Goal: Task Accomplishment & Management: Manage account settings

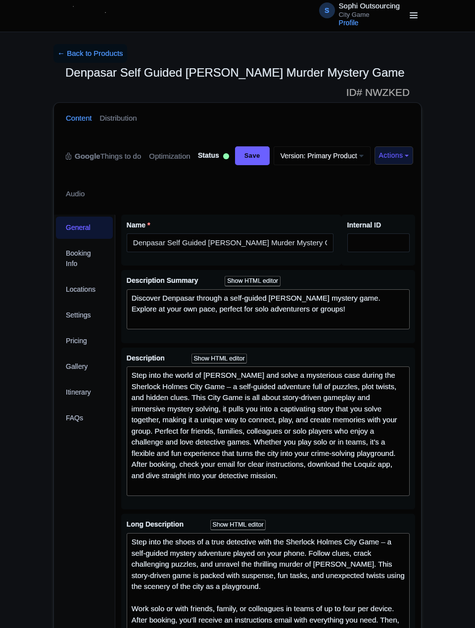
scroll to position [141, 0]
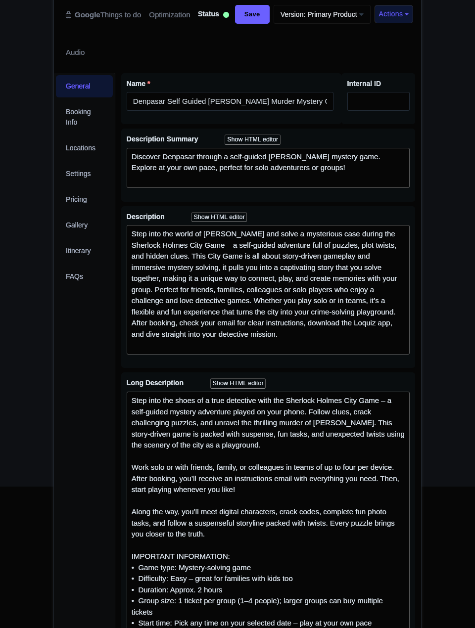
click at [0, 0] on div "Upgrade Premium Up to 10 Products Premium Plus Up to 50 Products Free $499/month" at bounding box center [0, 0] width 0 height 0
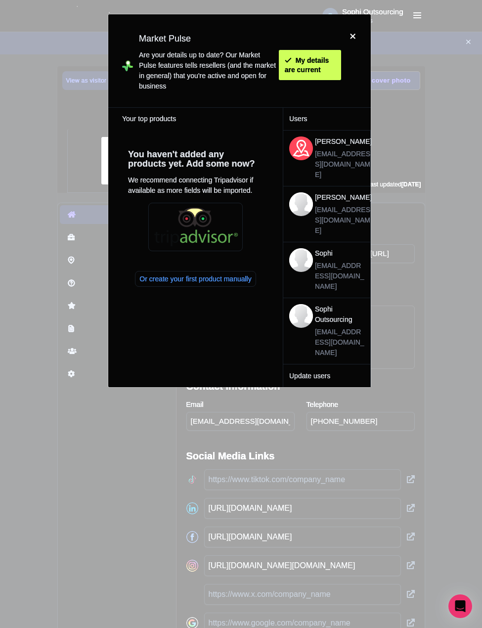
click at [352, 36] on div at bounding box center [353, 60] width 24 height 77
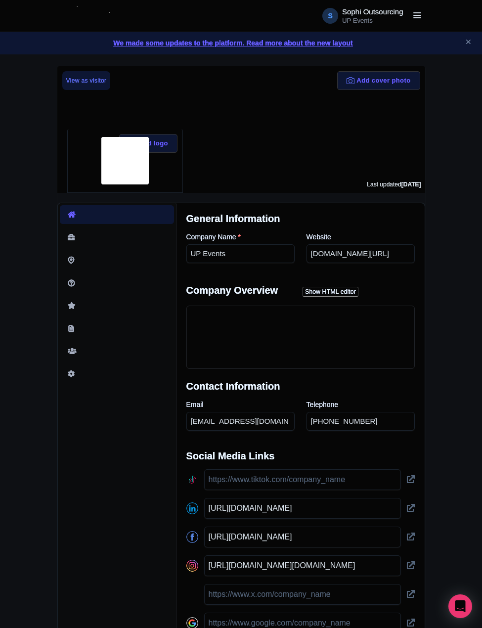
click at [354, 33] on div "We made some updates to the platform. Read more about the new layout" at bounding box center [241, 43] width 482 height 22
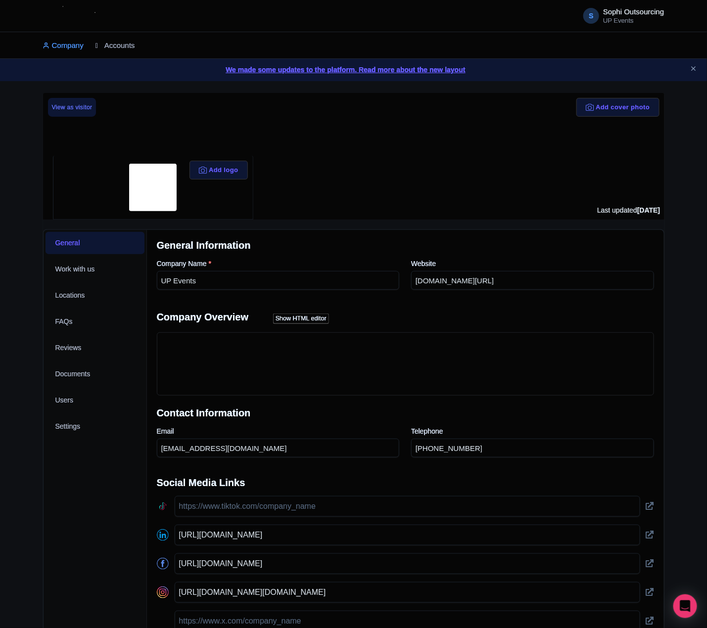
click at [133, 46] on link "Accounts" at bounding box center [115, 45] width 40 height 27
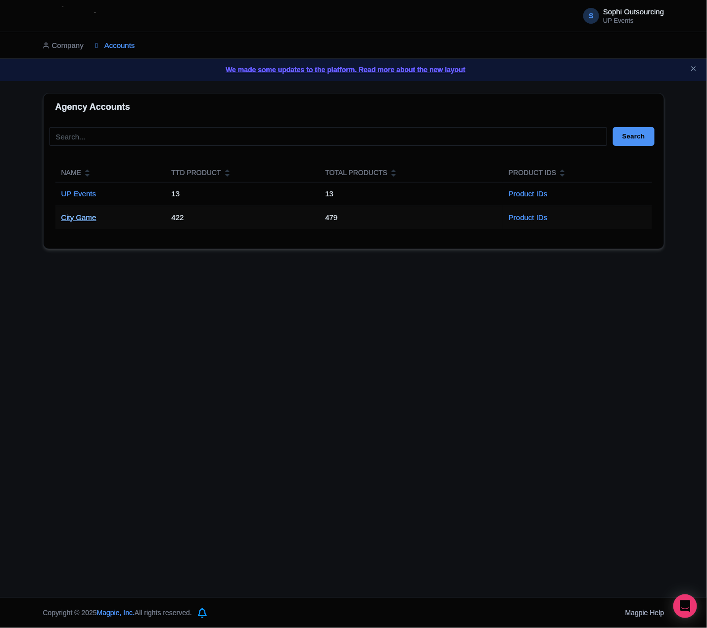
click at [89, 221] on link "City Game" at bounding box center [78, 217] width 35 height 8
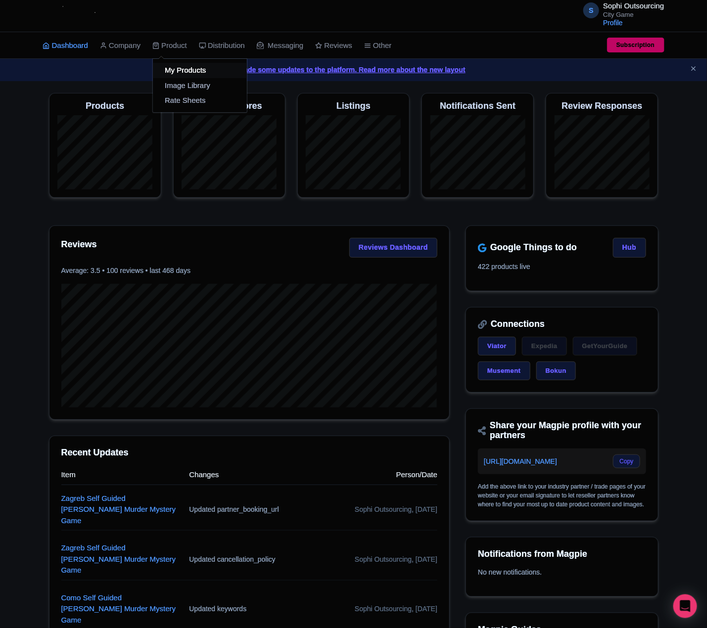
click at [177, 73] on link "My Products" at bounding box center [200, 70] width 94 height 15
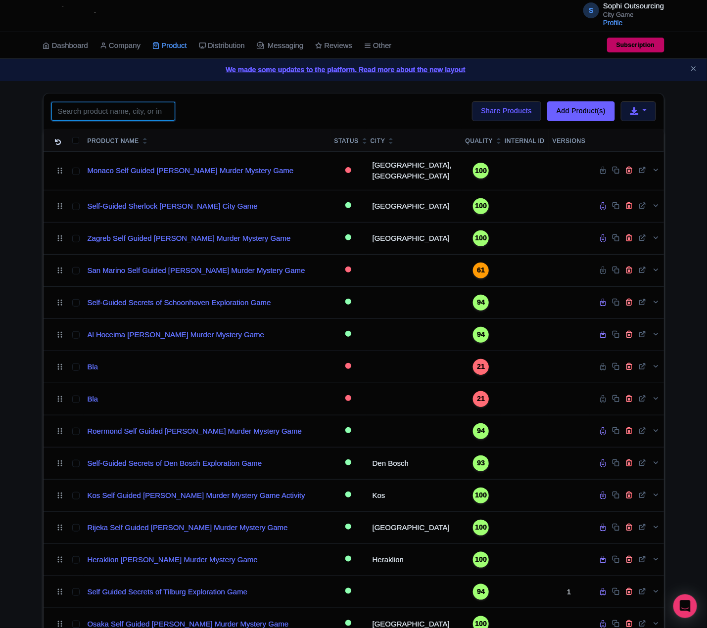
click at [90, 105] on input "search" at bounding box center [113, 111] width 124 height 19
paste input "Queenstown"
click button "Search" at bounding box center [0, 0] width 0 height 0
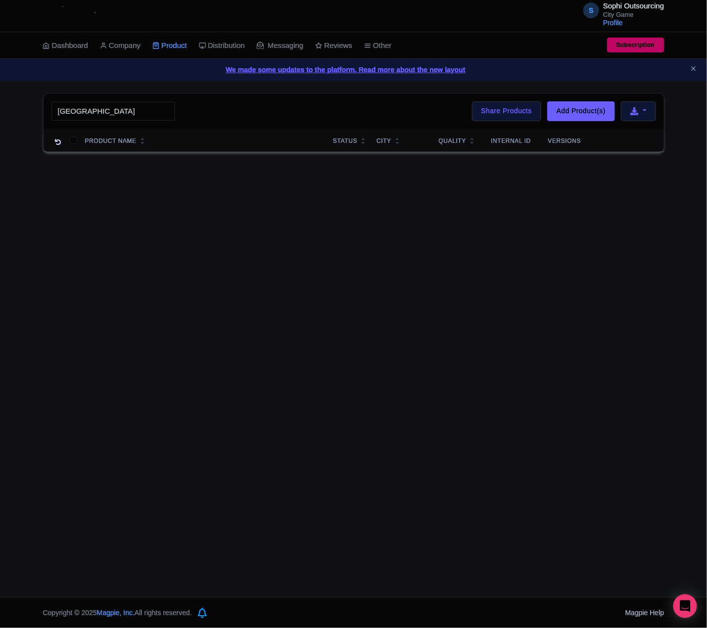
click at [165, 292] on div "S Sophi Outsourcing City Game Profile Users Settings Sign out Dashboard Company…" at bounding box center [353, 298] width 707 height 597
drag, startPoint x: 110, startPoint y: 107, endPoint x: 83, endPoint y: 111, distance: 27.0
click at [82, 111] on input "Queenstown" at bounding box center [113, 111] width 124 height 19
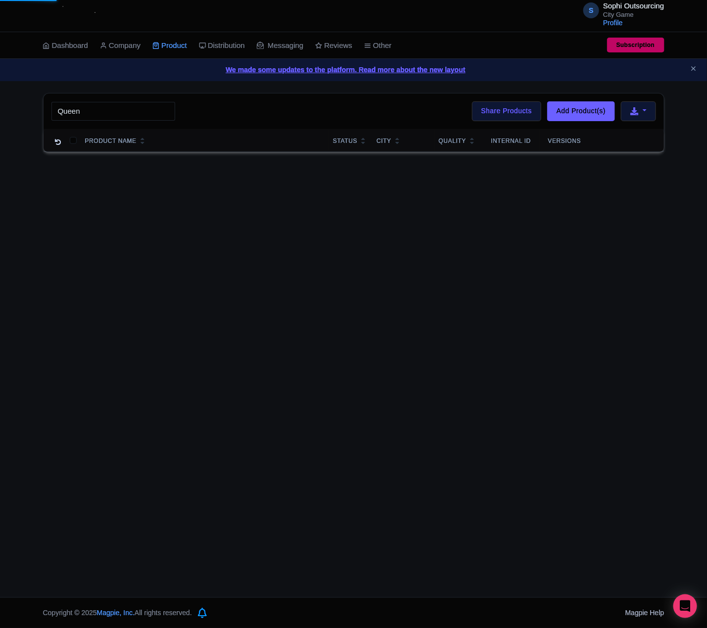
click at [66, 229] on div "S Sophi Outsourcing City Game Profile Users Settings Sign out Dashboard Company…" at bounding box center [353, 298] width 707 height 597
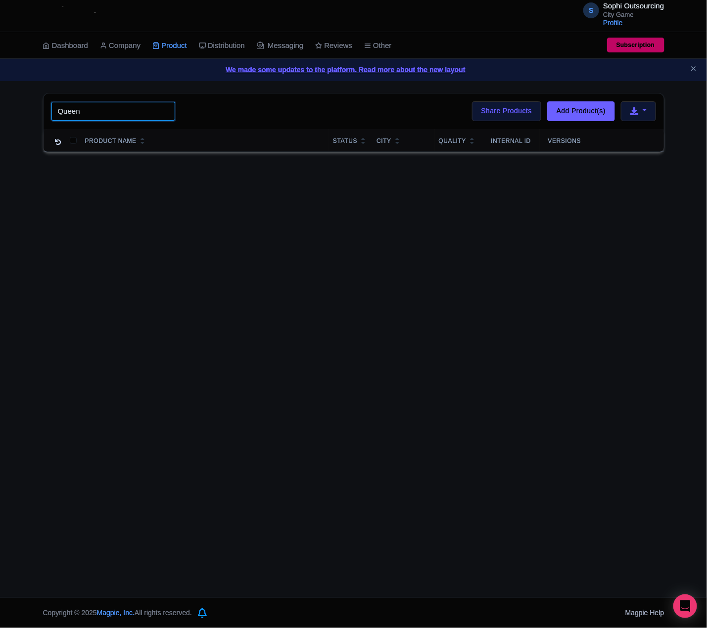
click at [100, 117] on input "Queen" at bounding box center [113, 111] width 124 height 19
paste input "Auckland"
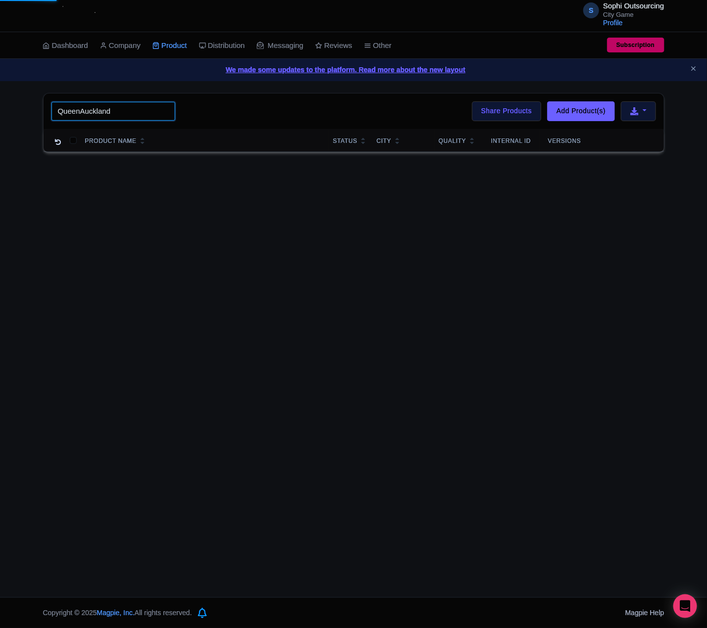
click at [125, 116] on input "QueenAuckland" at bounding box center [113, 111] width 124 height 19
paste input "search"
type input "Auckland"
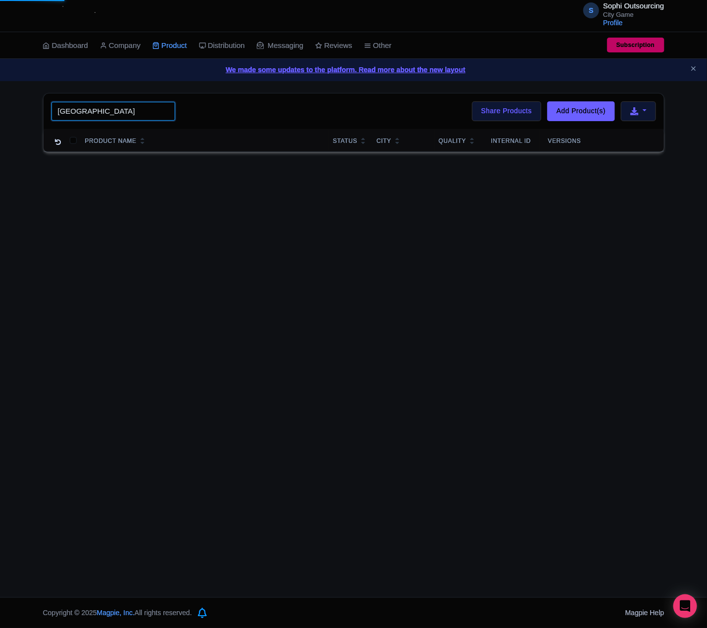
click button "Search" at bounding box center [0, 0] width 0 height 0
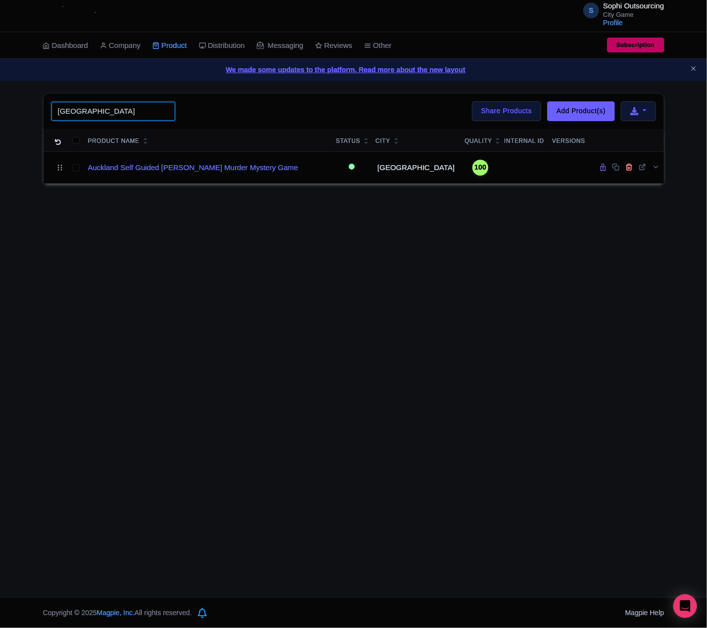
click at [73, 117] on input "Auckland" at bounding box center [113, 111] width 124 height 19
drag, startPoint x: 338, startPoint y: 273, endPoint x: 334, endPoint y: 270, distance: 5.3
click at [339, 273] on div "S Sophi Outsourcing City Game Profile Users Settings Sign out Dashboard Company…" at bounding box center [353, 298] width 707 height 597
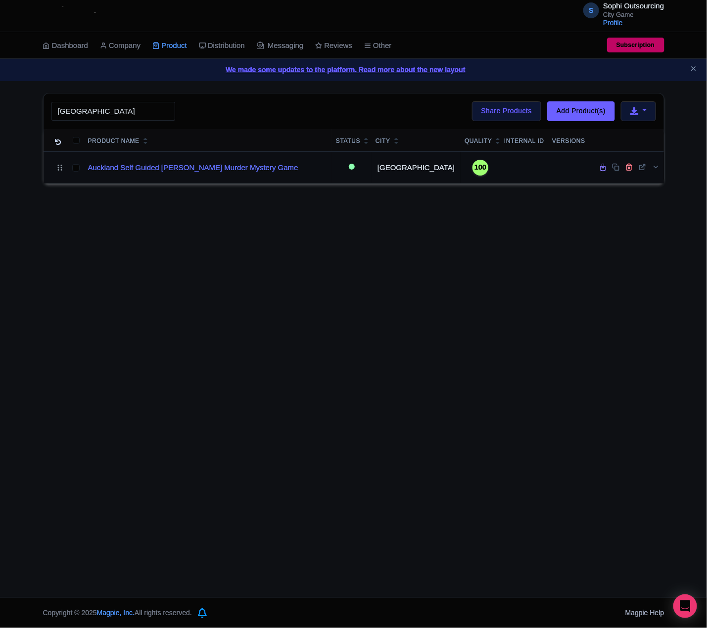
click at [232, 175] on td "Auckland Self Guided Sherlock Holmes Murder Mystery Game" at bounding box center [208, 167] width 248 height 32
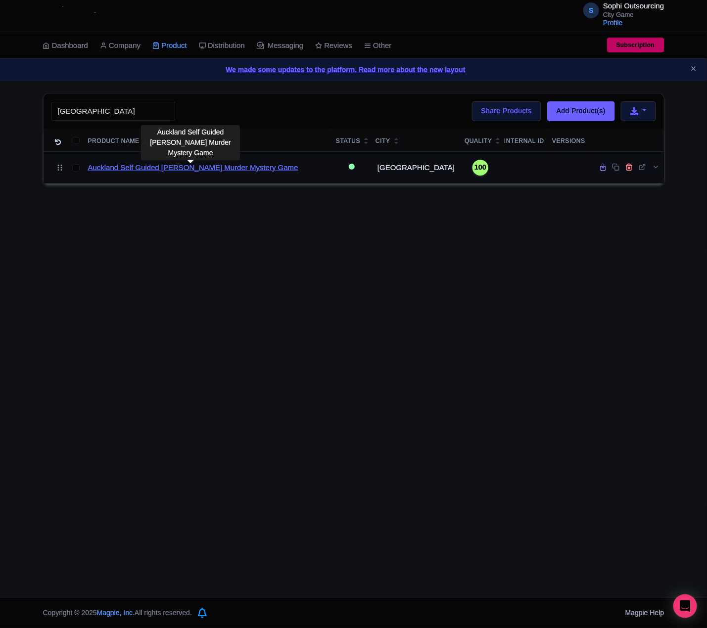
click at [230, 168] on link "Auckland Self Guided Sherlock Holmes Murder Mystery Game" at bounding box center [193, 167] width 210 height 11
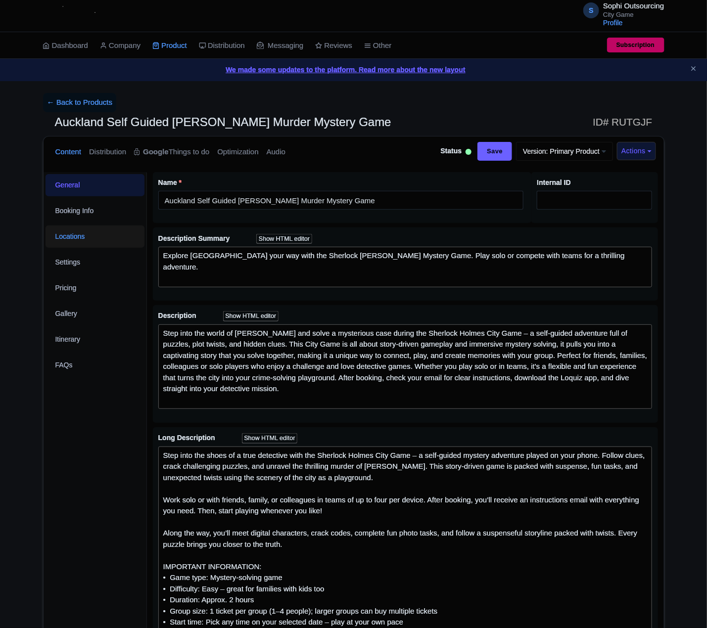
click at [79, 245] on link "Locations" at bounding box center [94, 237] width 99 height 22
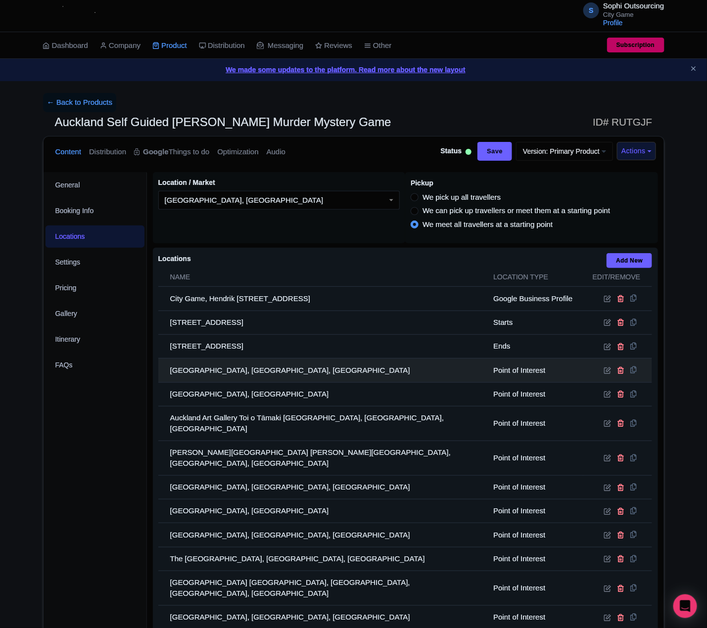
click at [250, 377] on td "Vulcan Lane Vulcan Lane, Auckland CBD, Auckland, New Zealand" at bounding box center [322, 371] width 329 height 24
drag, startPoint x: 250, startPoint y: 377, endPoint x: 134, endPoint y: 394, distance: 117.4
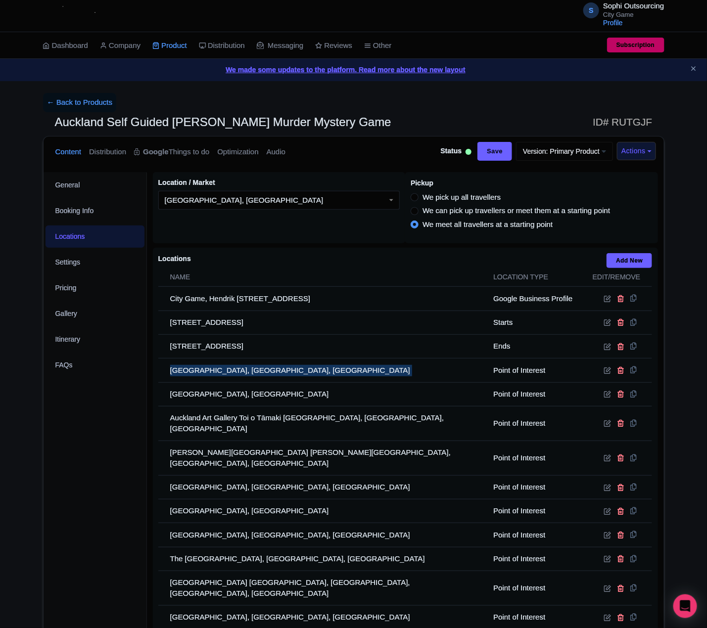
click at [248, 377] on td "Vulcan Lane Vulcan Lane, Auckland CBD, Auckland, New Zealand" at bounding box center [322, 371] width 329 height 24
copy tr "Vulcan Lane Vulcan Lane, Auckland CBD, Auckland, New Zealand"
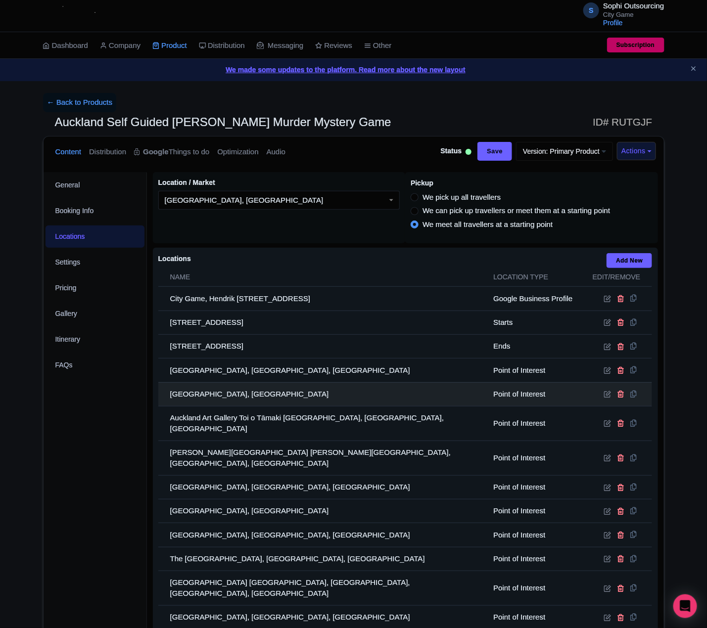
click at [281, 405] on td "Queen Street Queen Street, Auckland CBD, Auckland, New Zealand" at bounding box center [322, 394] width 329 height 24
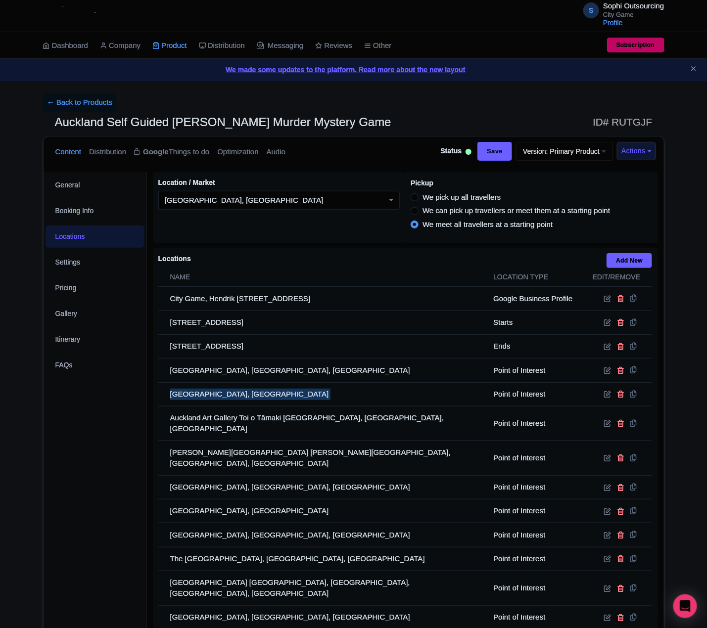
copy tr "Queen Street Queen Street, Auckland CBD, Auckland, New Zealand"
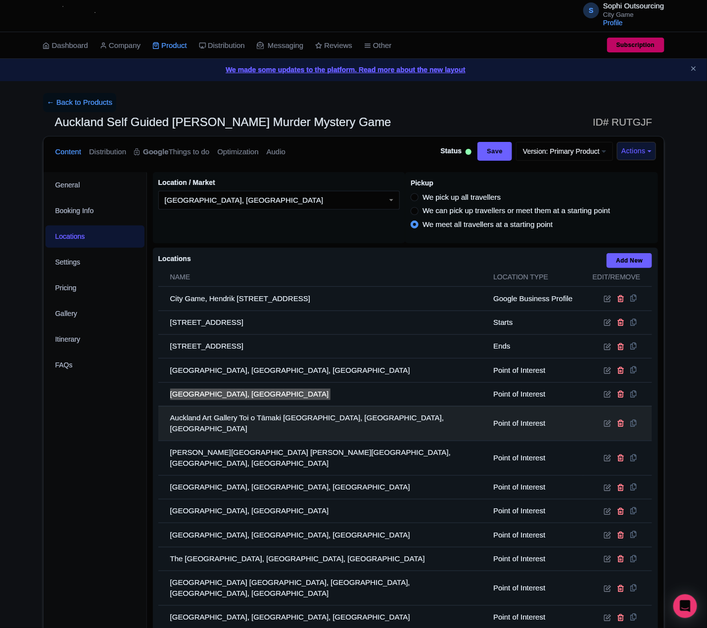
scroll to position [237, 0]
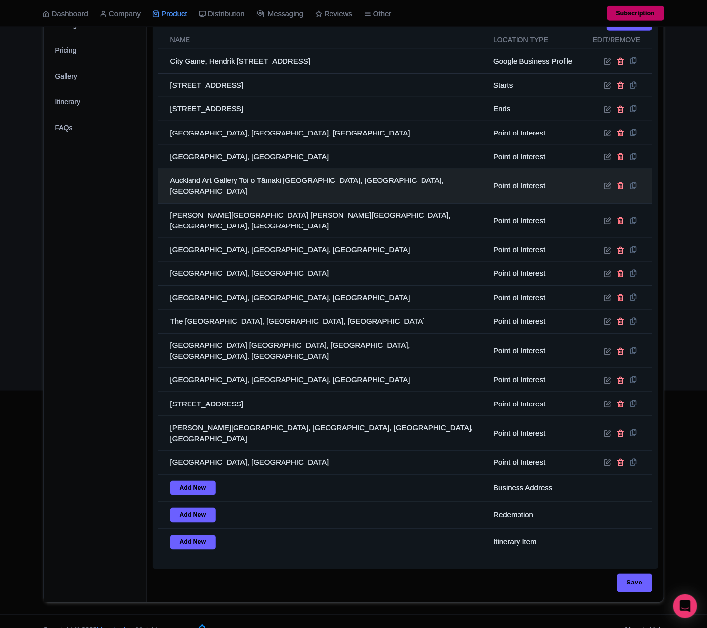
drag, startPoint x: 214, startPoint y: 191, endPoint x: 220, endPoint y: 193, distance: 5.6
click at [214, 191] on td "Auckland Art Gallery Toi o Tāmaki Wellesley Street East, Auckland CBD, Auckland…" at bounding box center [322, 186] width 329 height 35
click at [220, 193] on td "Auckland Art Gallery Toi o Tāmaki Wellesley Street East, Auckland CBD, Auckland…" at bounding box center [322, 186] width 329 height 35
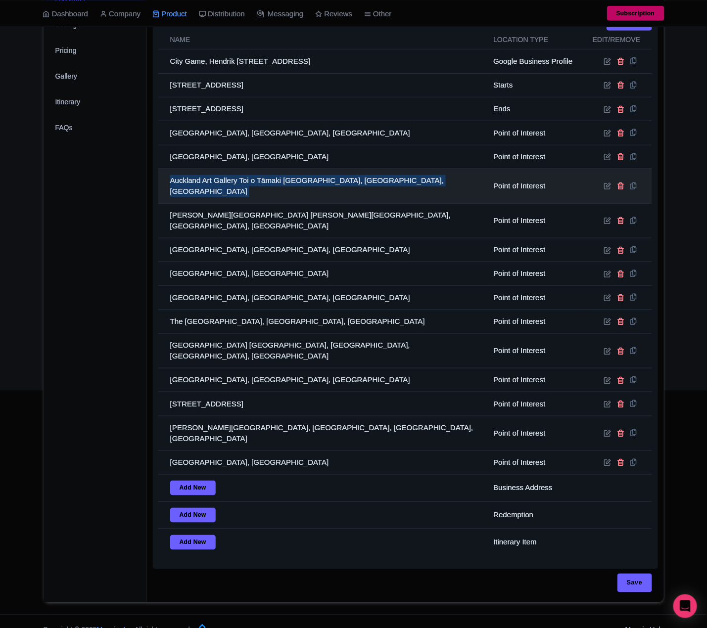
click at [220, 193] on td "Auckland Art Gallery Toi o Tāmaki Wellesley Street East, Auckland CBD, Auckland…" at bounding box center [322, 186] width 329 height 35
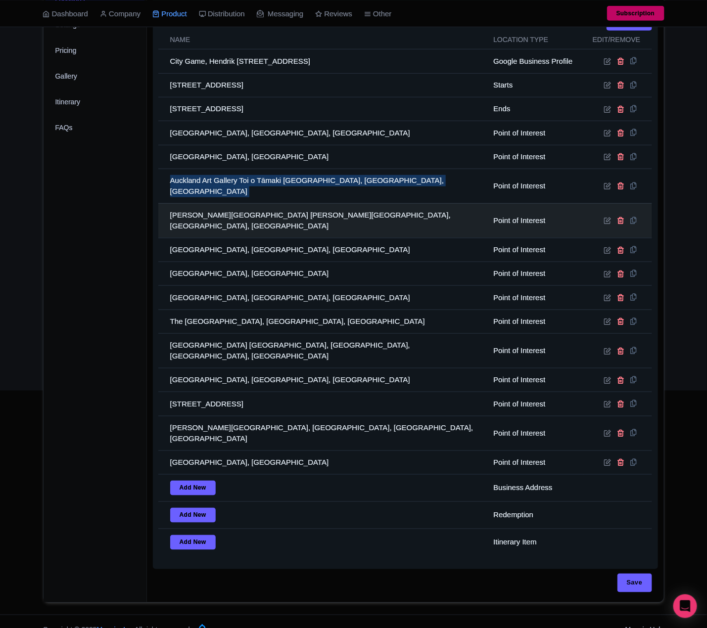
copy tr "Auckland Art Gallery Toi o Tāmaki Wellesley Street East, Auckland CBD, Auckland…"
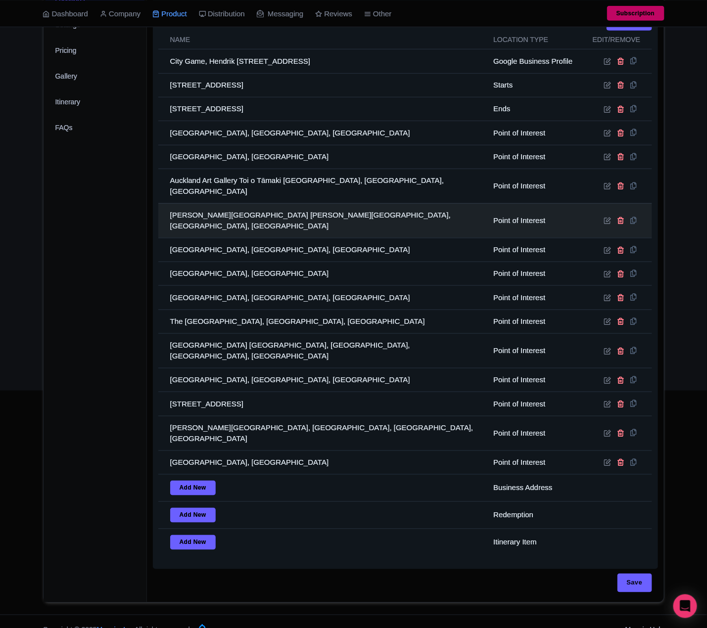
click at [248, 224] on td "Emily Place Reserve Emily Place, Auckland CBD, Auckland, New Zealand" at bounding box center [322, 220] width 329 height 35
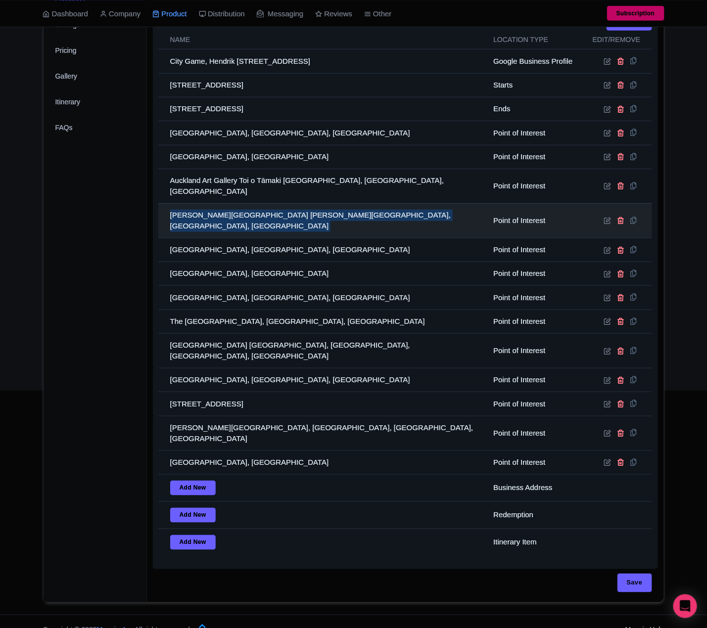
click at [248, 224] on td "Emily Place Reserve Emily Place, Auckland CBD, Auckland, New Zealand" at bounding box center [322, 220] width 329 height 35
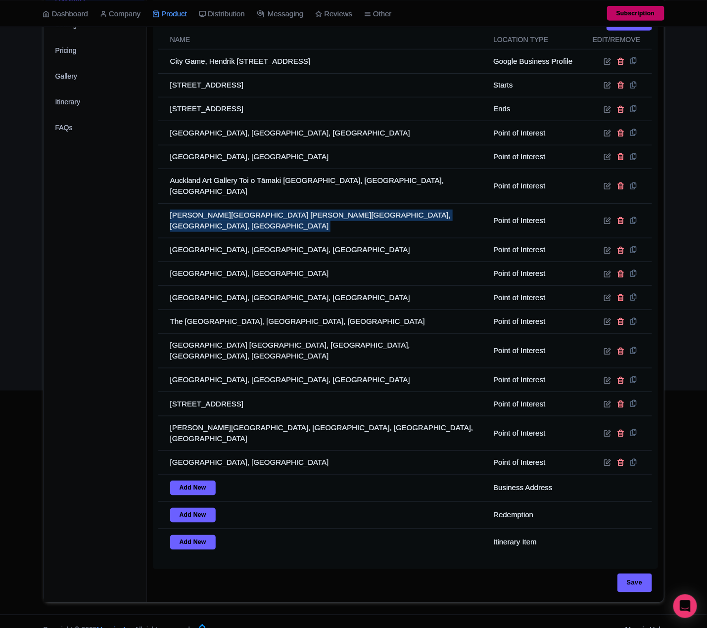
copy tr "Emily Place Reserve Emily Place, Auckland CBD, Auckland, New Zealand"
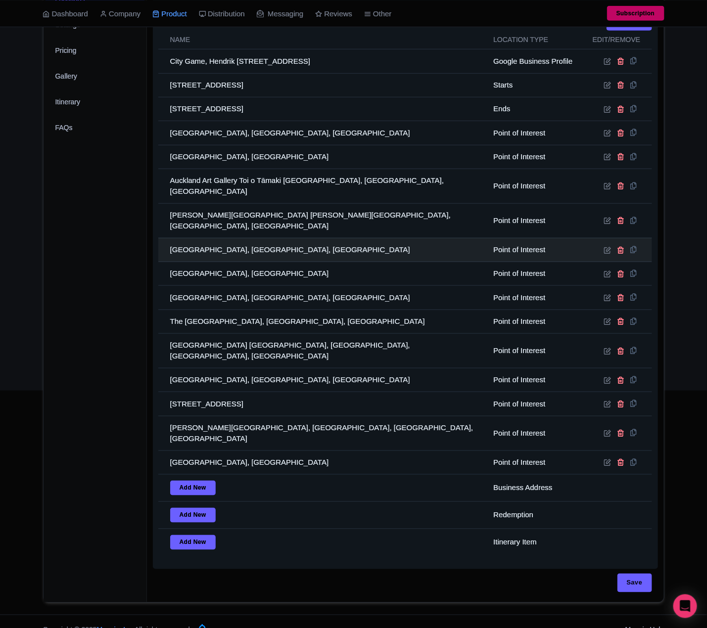
click at [255, 251] on td "Sky Tower Victoria Street West, Auckland CBD, Auckland, New Zealand" at bounding box center [322, 250] width 329 height 24
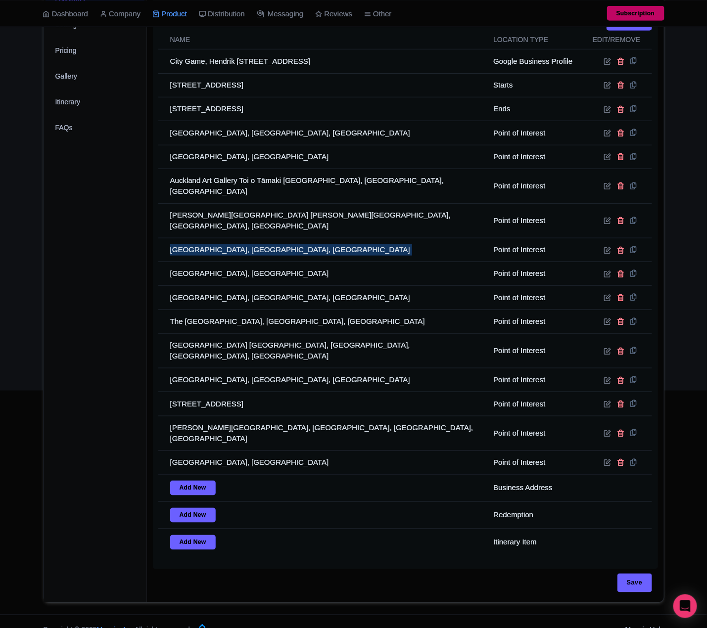
copy tr "Sky Tower Victoria Street West, Auckland CBD, Auckland, New Zealand"
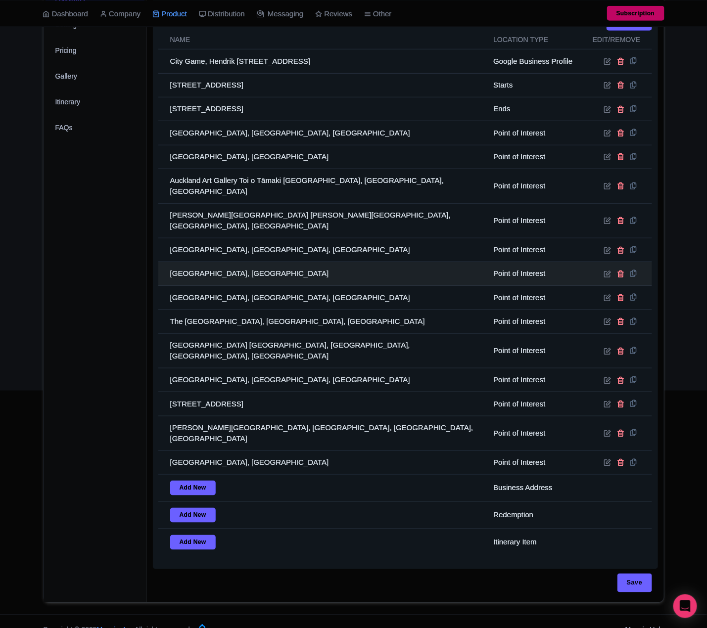
click at [305, 278] on td "Ferry Building Quay Street, Auckland CBD, Auckland, New Zealand" at bounding box center [322, 274] width 329 height 24
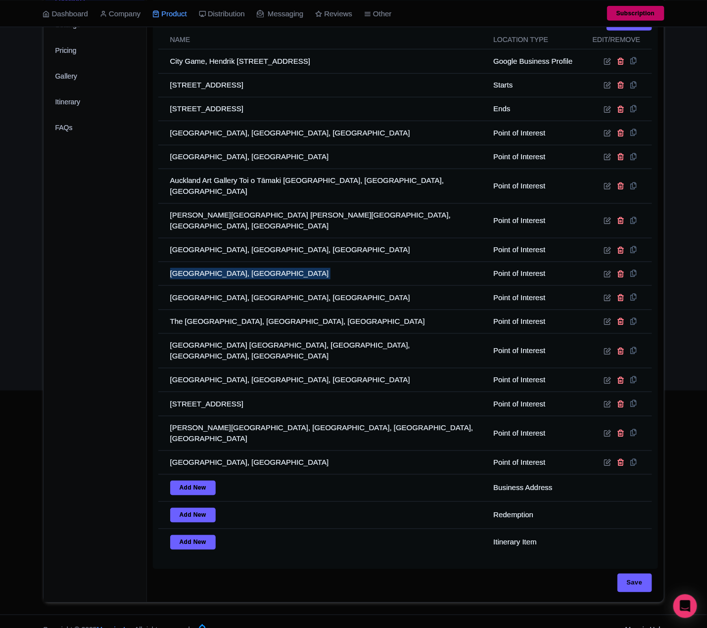
copy tr "Ferry Building Quay Street, Auckland CBD, Auckland, New Zealand"
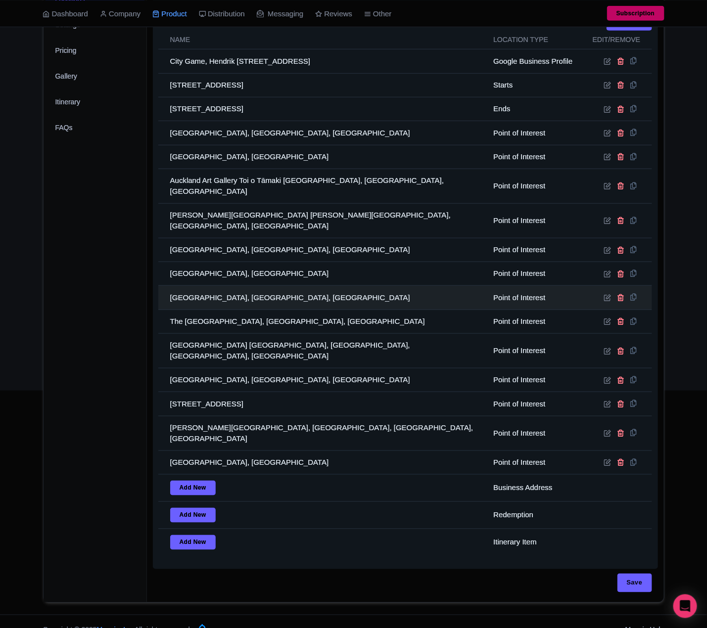
click at [245, 304] on td "Aotea Square Queen Street, Auckland CBD, Auckland, New Zealand" at bounding box center [322, 298] width 329 height 24
click at [245, 300] on td "Aotea Square Queen Street, Auckland CBD, Auckland, New Zealand" at bounding box center [322, 298] width 329 height 24
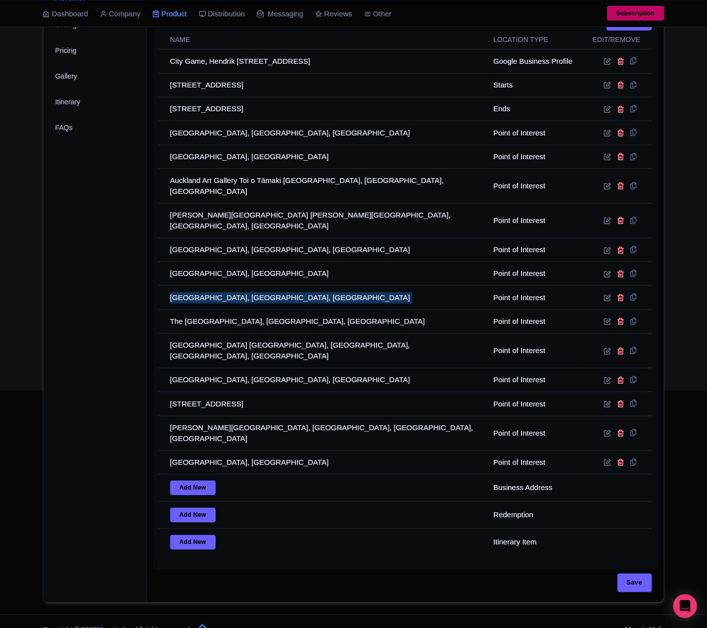
copy tr "Aotea Square Queen Street, Auckland CBD, Auckland, New Zealand"
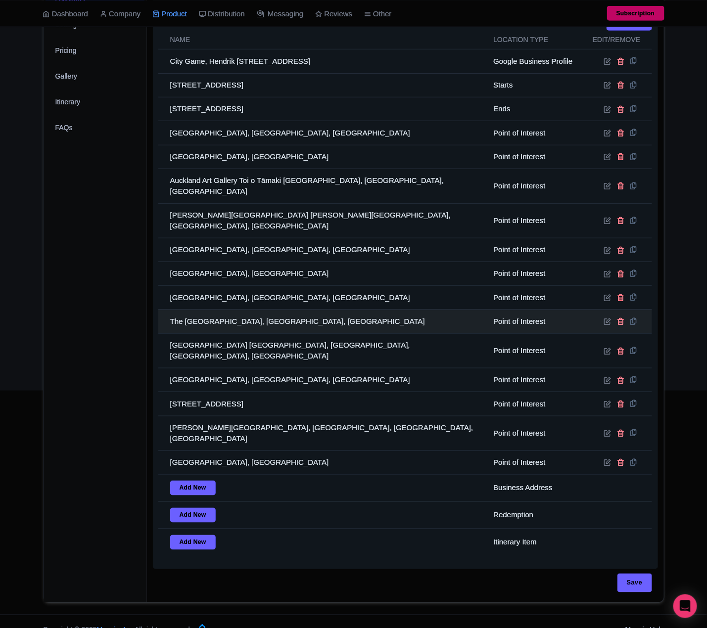
click at [230, 312] on td "The Civic Wellesley Street West, Auckland CBD, Auckland, New Zealand" at bounding box center [322, 322] width 329 height 24
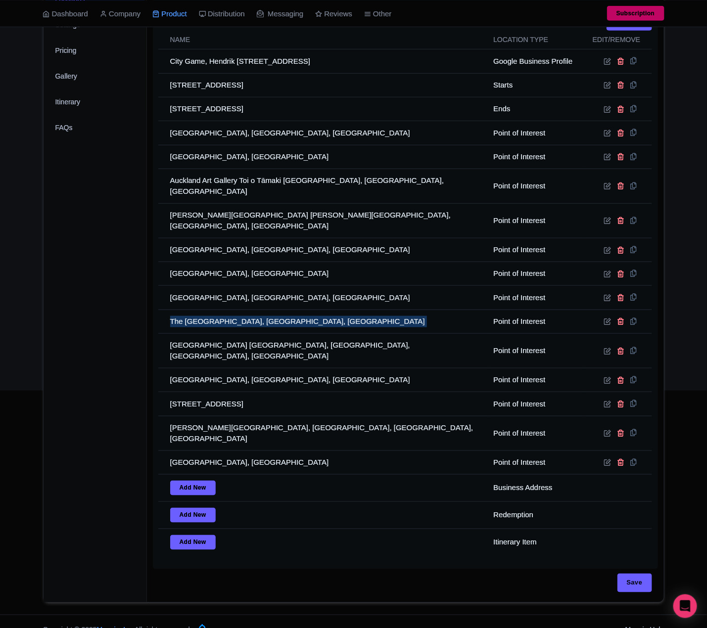
copy tr "The Civic Wellesley Street West, Auckland CBD, Auckland, New Zealand"
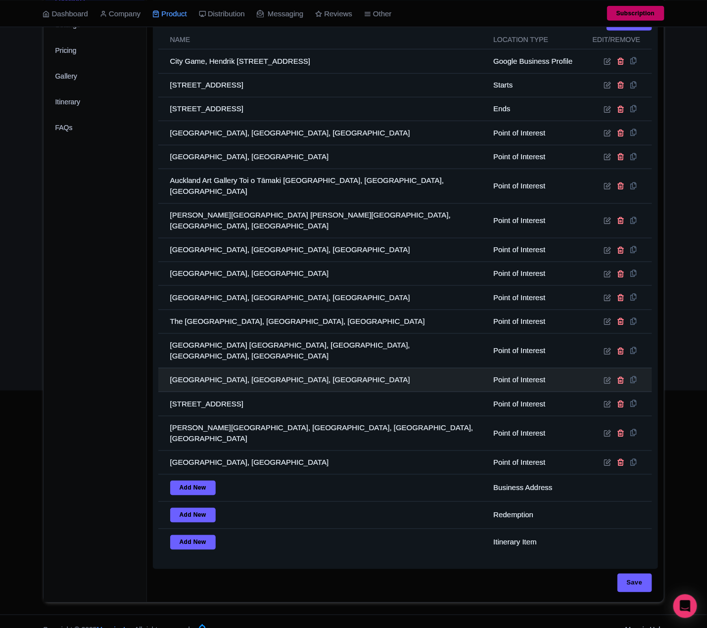
drag, startPoint x: 263, startPoint y: 363, endPoint x: 266, endPoint y: 358, distance: 5.5
click at [264, 368] on td "Princes Wharf Quay Street, Auckland CBD, Auckland, New Zealand" at bounding box center [322, 380] width 329 height 24
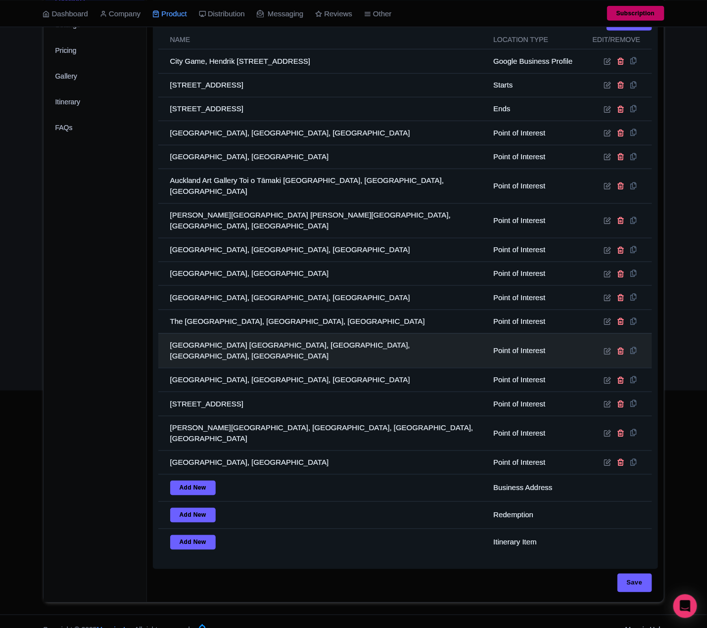
click at [269, 353] on td "St Patrick's Cathedral Wyndham Street, Auckland CBD, Auckland, New Zealand" at bounding box center [322, 350] width 329 height 35
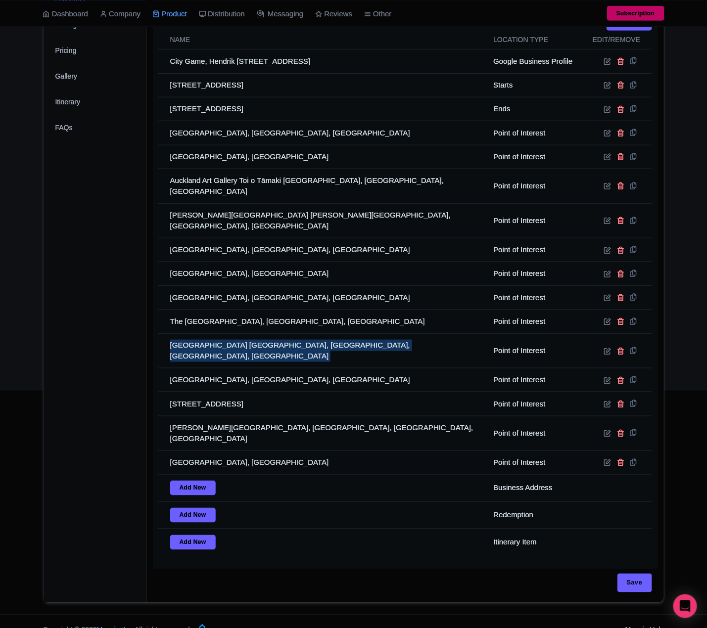
drag, startPoint x: 269, startPoint y: 353, endPoint x: 0, endPoint y: 355, distance: 268.6
click at [269, 352] on td "St Patrick's Cathedral Wyndham Street, Auckland CBD, Auckland, New Zealand" at bounding box center [322, 350] width 329 height 35
copy tr "St Patrick's Cathedral Wyndham Street, Auckland CBD, Auckland, New Zealand"
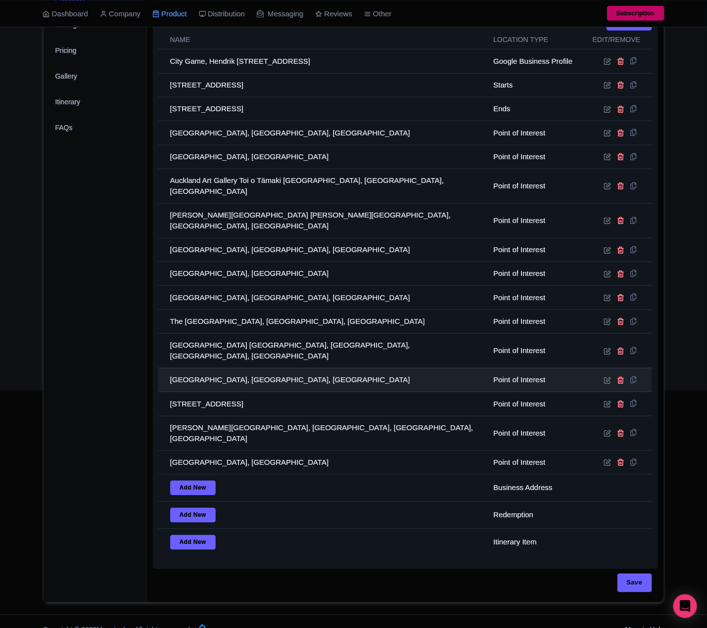
click at [223, 375] on td "Princes Wharf Quay Street, Auckland CBD, Auckland, New Zealand" at bounding box center [322, 380] width 329 height 24
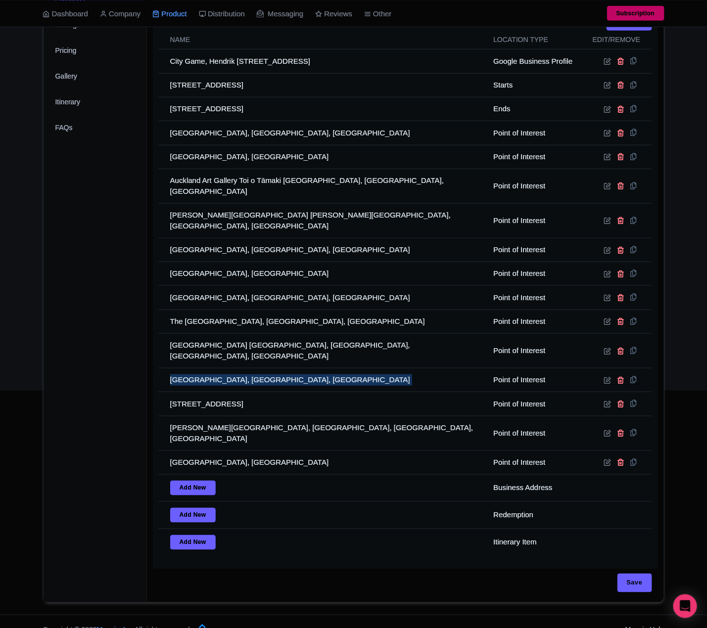
copy tr "Princes Wharf Quay Street, Auckland CBD, Auckland, New Zealand"
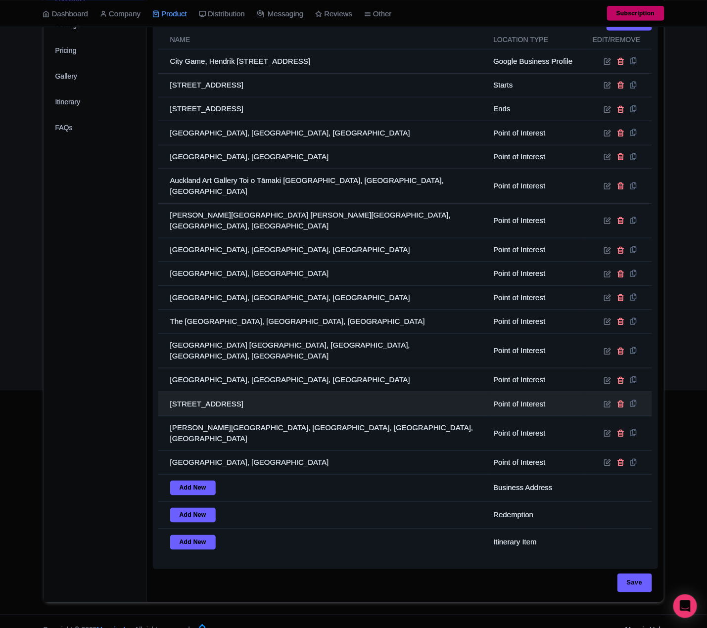
click at [261, 392] on td "Old Government House Princes Street, Auckland CBD, Auckland, New Zealand" at bounding box center [322, 404] width 329 height 24
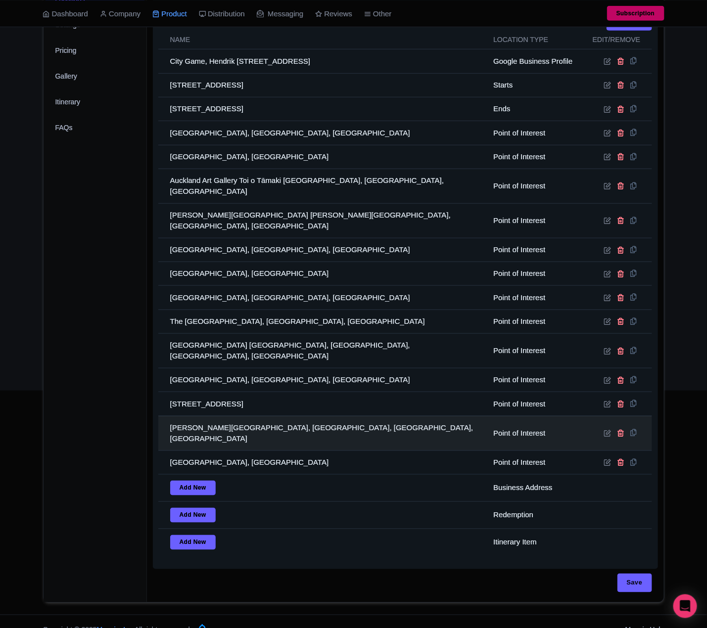
click at [241, 420] on td "Albert Park Princes Street, Auckland CBD, Auckland, New Zealand" at bounding box center [322, 433] width 329 height 35
drag, startPoint x: 241, startPoint y: 420, endPoint x: 178, endPoint y: 420, distance: 62.8
click at [238, 420] on td "Albert Park Princes Street, Auckland CBD, Auckland, New Zealand" at bounding box center [322, 433] width 329 height 35
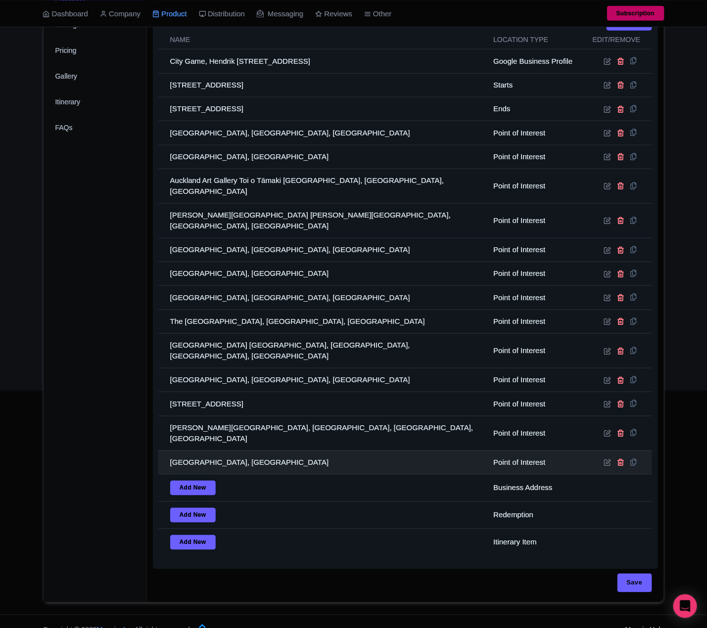
drag, startPoint x: 251, startPoint y: 435, endPoint x: 252, endPoint y: 441, distance: 6.5
click at [251, 451] on td "Britomart Transport Centre Queen Street, Auckland CBD, Auckland, New Zealand" at bounding box center [322, 463] width 329 height 24
click at [252, 451] on td "Britomart Transport Centre Queen Street, Auckland CBD, Auckland, New Zealand" at bounding box center [322, 463] width 329 height 24
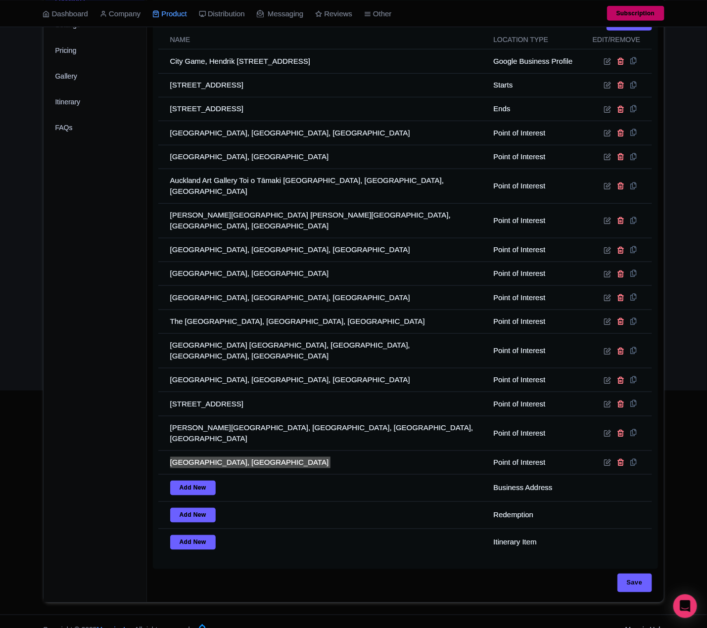
scroll to position [0, 0]
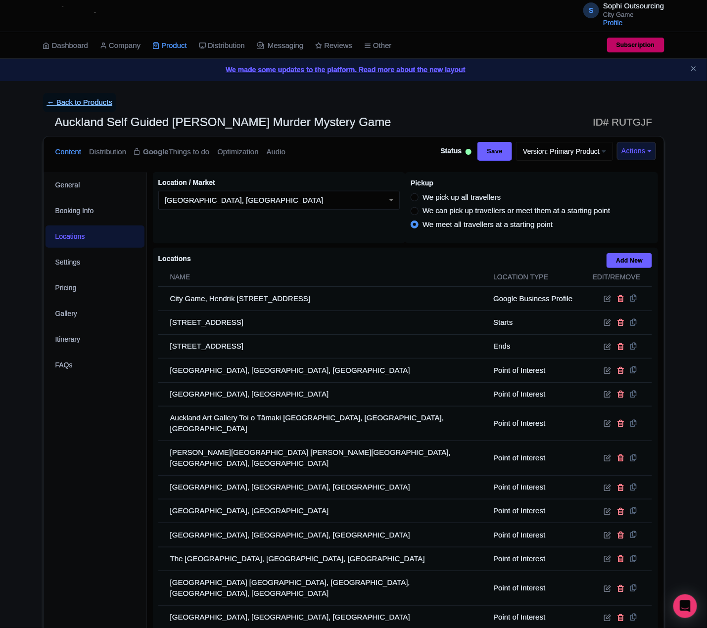
click at [82, 102] on link "← Back to Products" at bounding box center [80, 102] width 74 height 19
click at [98, 105] on link "← Back to Products" at bounding box center [80, 102] width 74 height 19
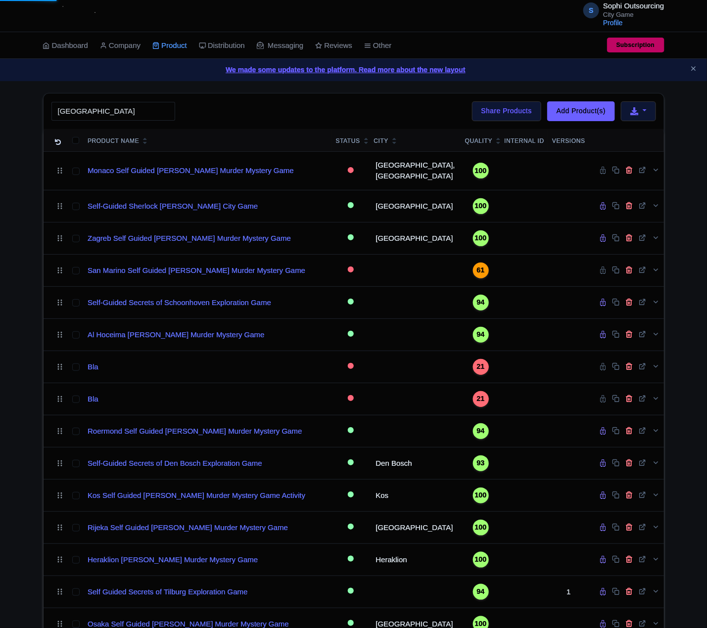
type input "[GEOGRAPHIC_DATA]"
click button "Search" at bounding box center [0, 0] width 0 height 0
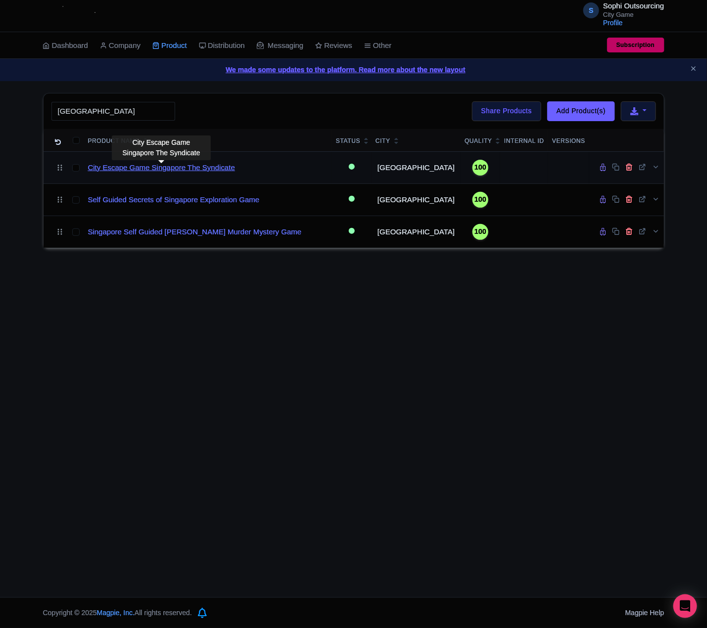
click at [202, 169] on link "City Escape Game Singapore The Syndicate" at bounding box center [161, 167] width 147 height 11
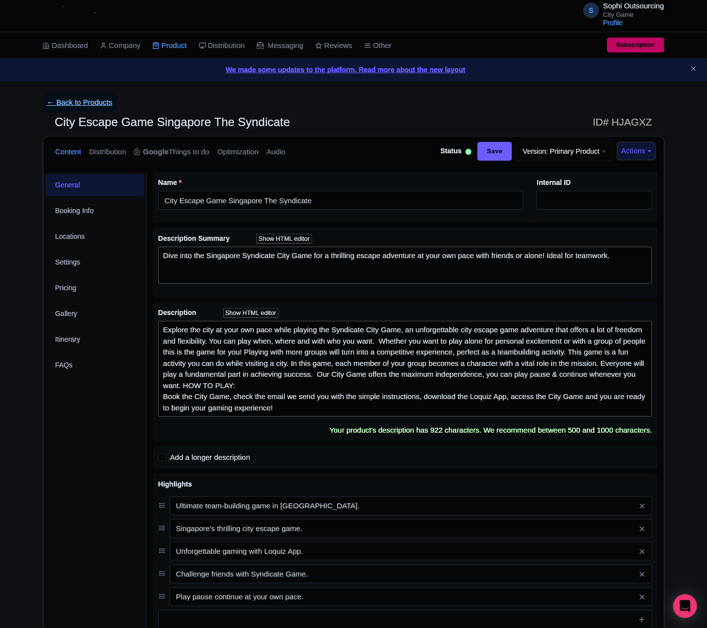
click at [63, 100] on link "← Back to Products" at bounding box center [80, 102] width 74 height 19
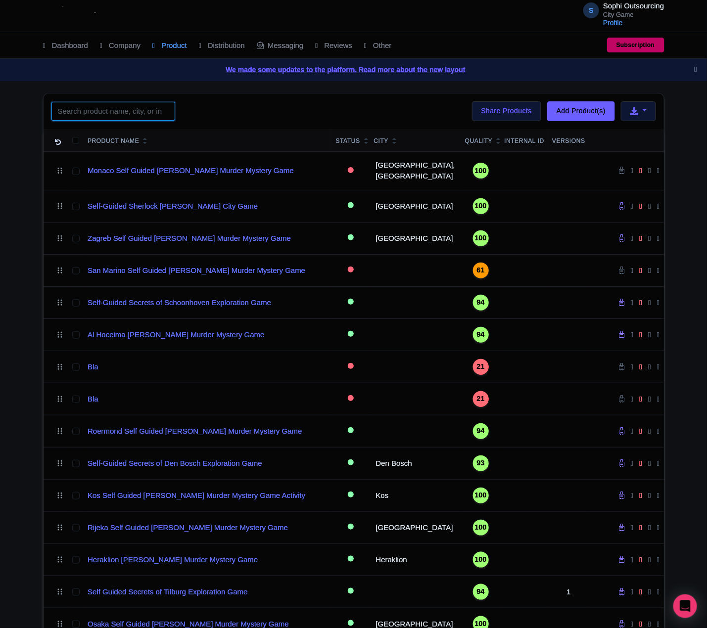
click at [147, 111] on input "search" at bounding box center [113, 111] width 124 height 19
paste input "[GEOGRAPHIC_DATA]"
type input "[GEOGRAPHIC_DATA]"
click button "Search" at bounding box center [0, 0] width 0 height 0
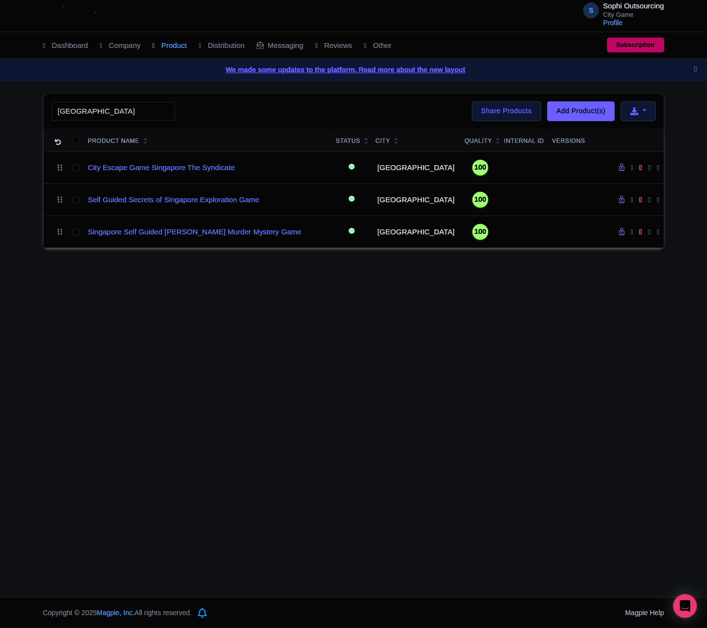
click at [245, 327] on div "S Sophi Outsourcing City Game Profile Users Settings Sign out Dashboard Company…" at bounding box center [353, 298] width 707 height 597
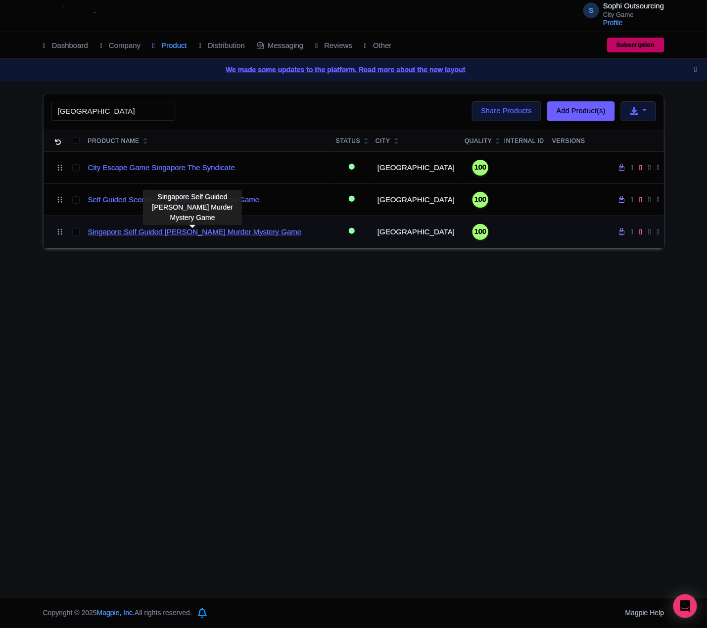
click at [195, 238] on link "Singapore Self Guided [PERSON_NAME] Murder Mystery Game" at bounding box center [195, 232] width 214 height 11
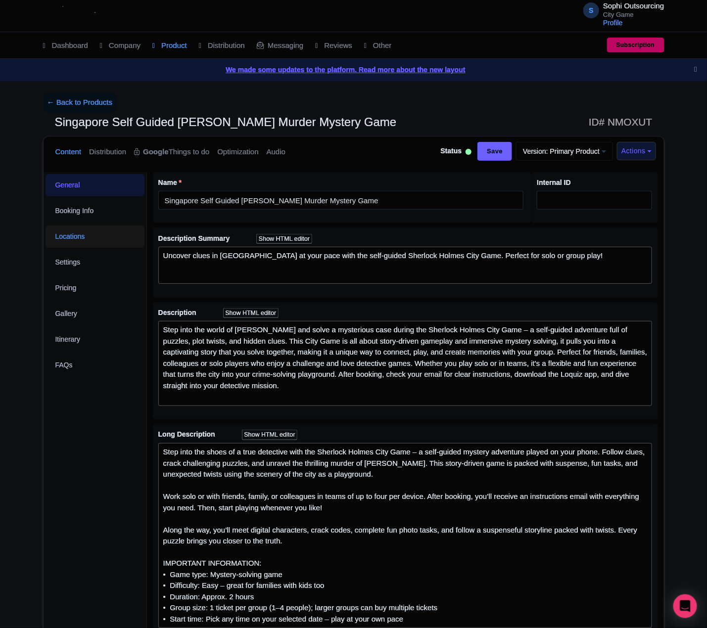
click at [82, 233] on link "Locations" at bounding box center [94, 237] width 99 height 22
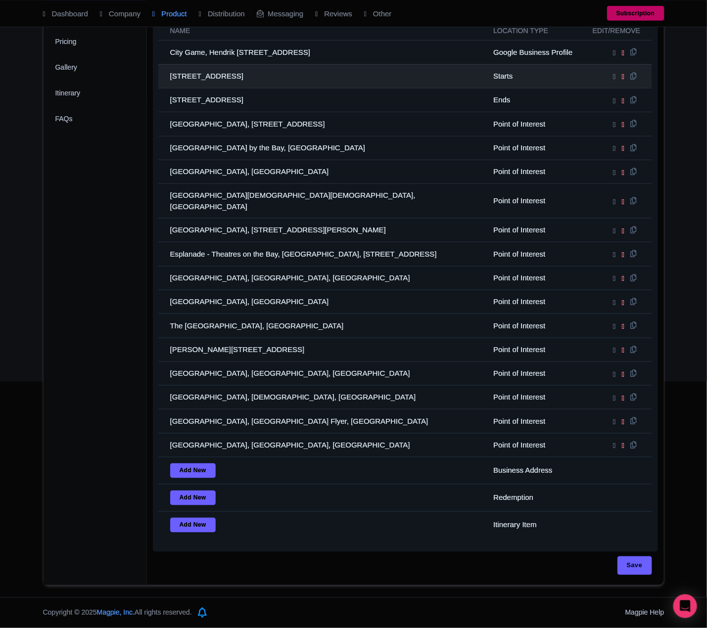
scroll to position [4, 0]
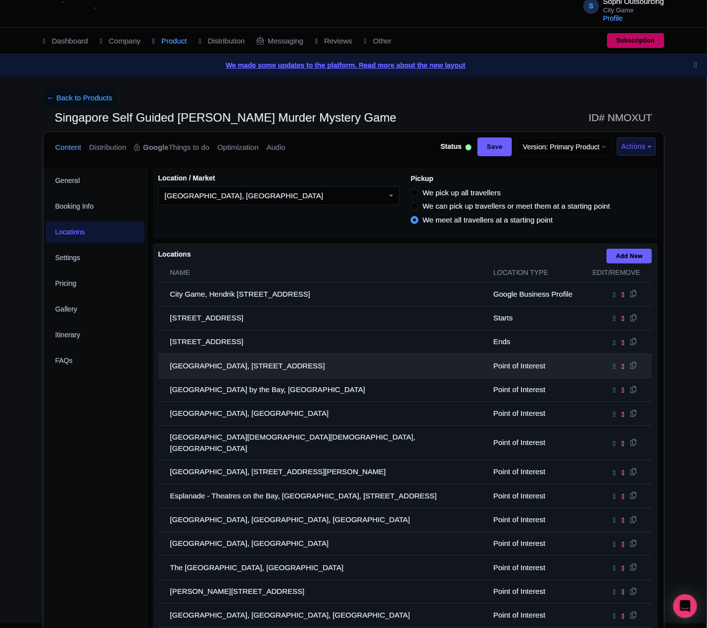
click at [233, 376] on td "[GEOGRAPHIC_DATA], [STREET_ADDRESS]" at bounding box center [322, 366] width 329 height 24
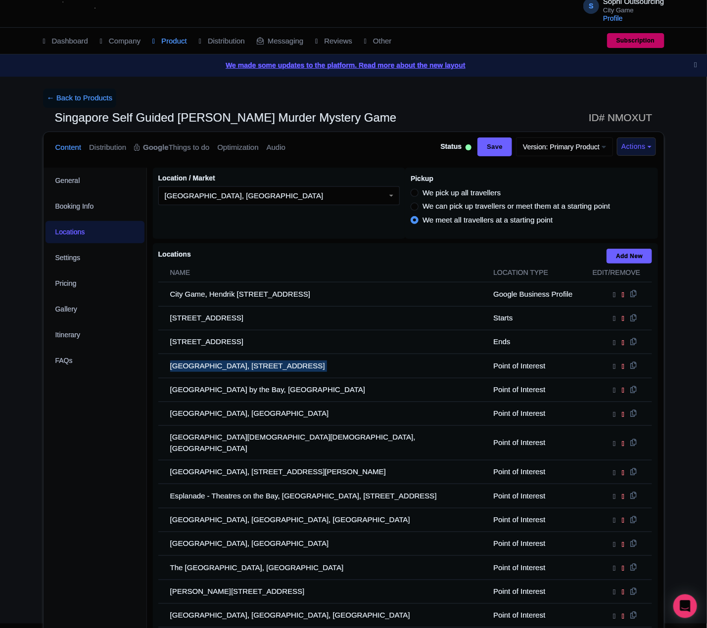
copy tr "[GEOGRAPHIC_DATA], [STREET_ADDRESS]"
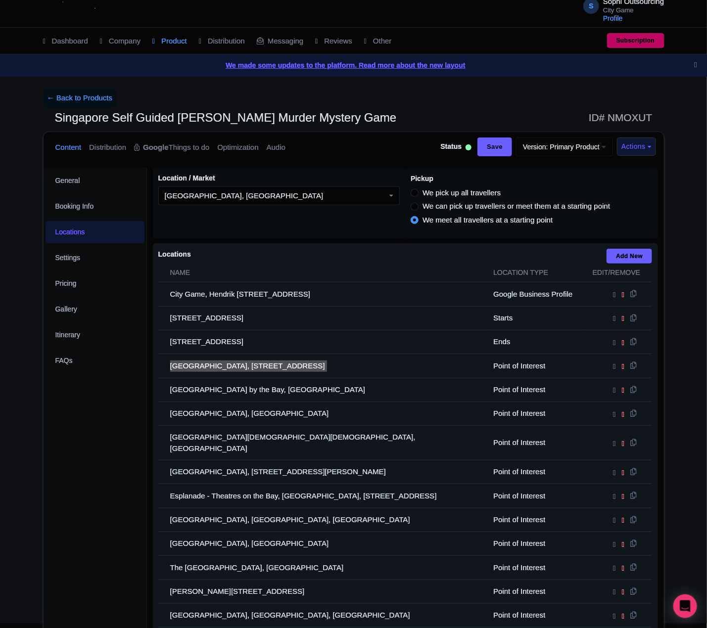
scroll to position [251, 0]
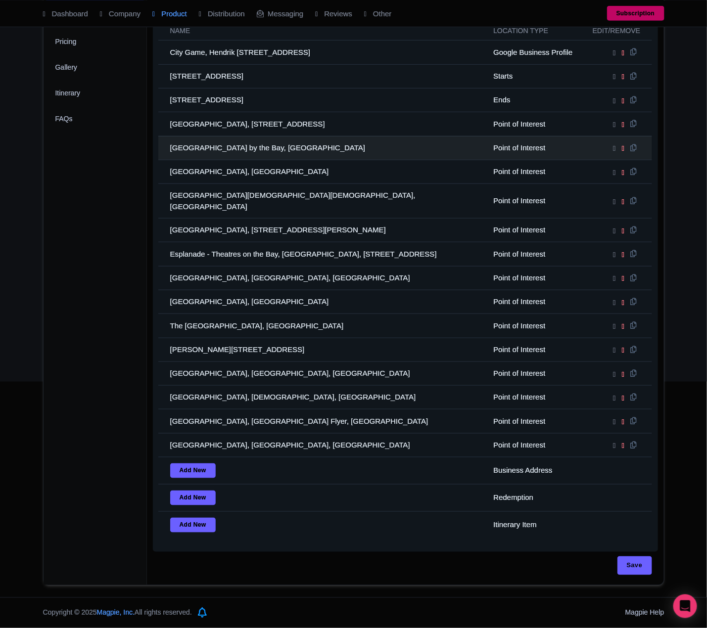
click at [214, 147] on td "[GEOGRAPHIC_DATA] by the Bay, [GEOGRAPHIC_DATA]" at bounding box center [322, 148] width 329 height 24
drag, startPoint x: 214, startPoint y: 147, endPoint x: 3, endPoint y: 146, distance: 210.7
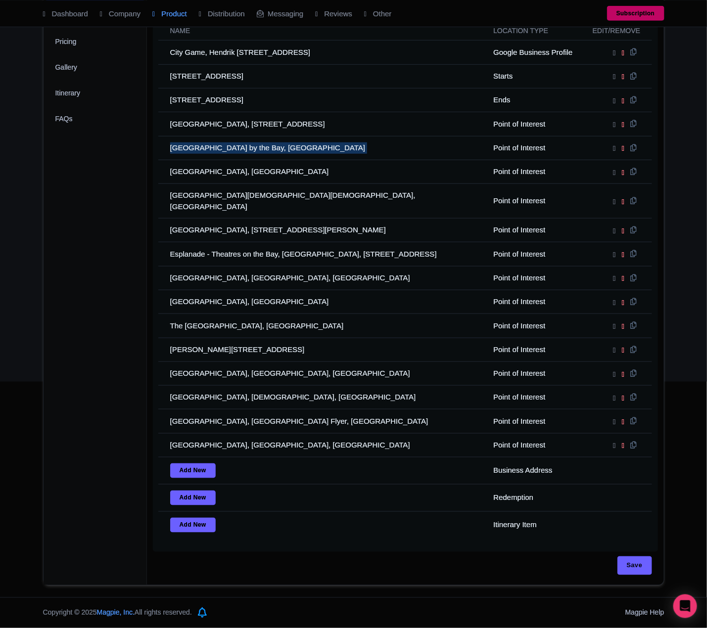
click at [214, 146] on td "[GEOGRAPHIC_DATA] by the Bay, [GEOGRAPHIC_DATA]" at bounding box center [322, 148] width 329 height 24
copy tr "[GEOGRAPHIC_DATA] by the Bay, [GEOGRAPHIC_DATA]"
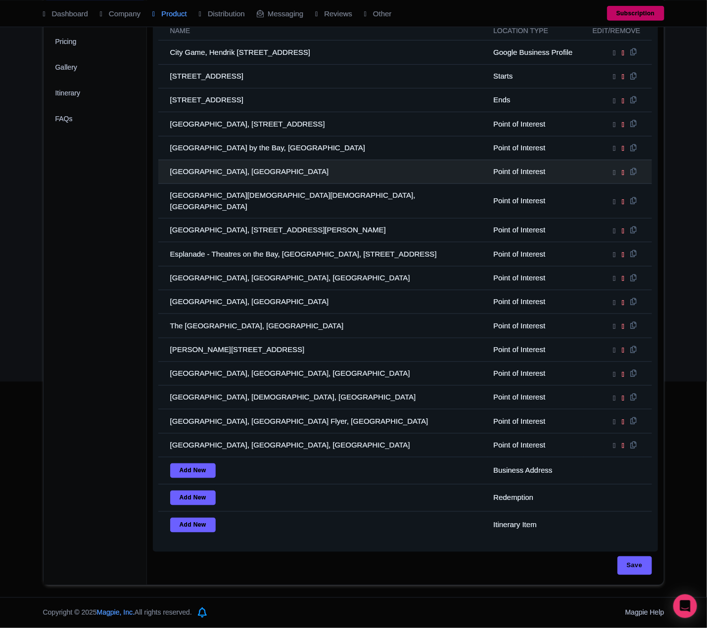
click at [217, 180] on td "[GEOGRAPHIC_DATA], [GEOGRAPHIC_DATA]" at bounding box center [322, 172] width 329 height 24
click at [216, 180] on td "[GEOGRAPHIC_DATA], [GEOGRAPHIC_DATA]" at bounding box center [322, 172] width 329 height 24
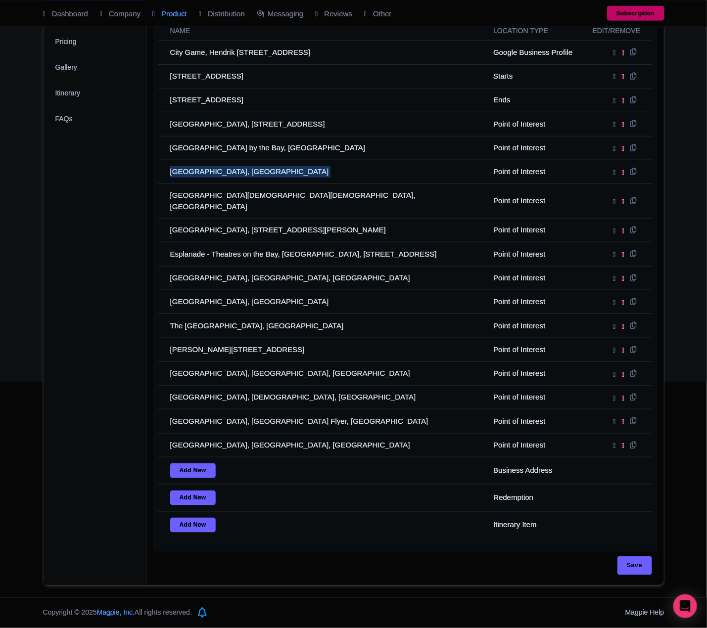
copy tr "[GEOGRAPHIC_DATA], [GEOGRAPHIC_DATA]"
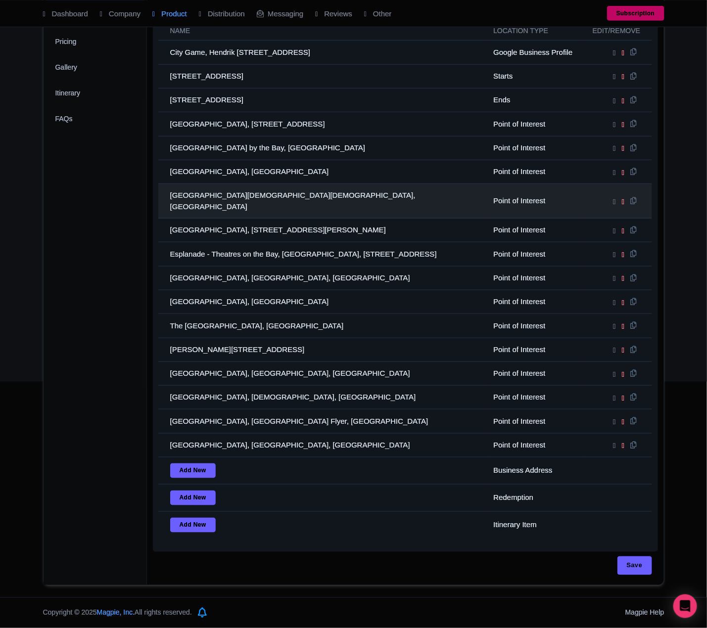
click at [272, 199] on td "[GEOGRAPHIC_DATA][DEMOGRAPHIC_DATA][DEMOGRAPHIC_DATA], [GEOGRAPHIC_DATA]" at bounding box center [322, 201] width 329 height 35
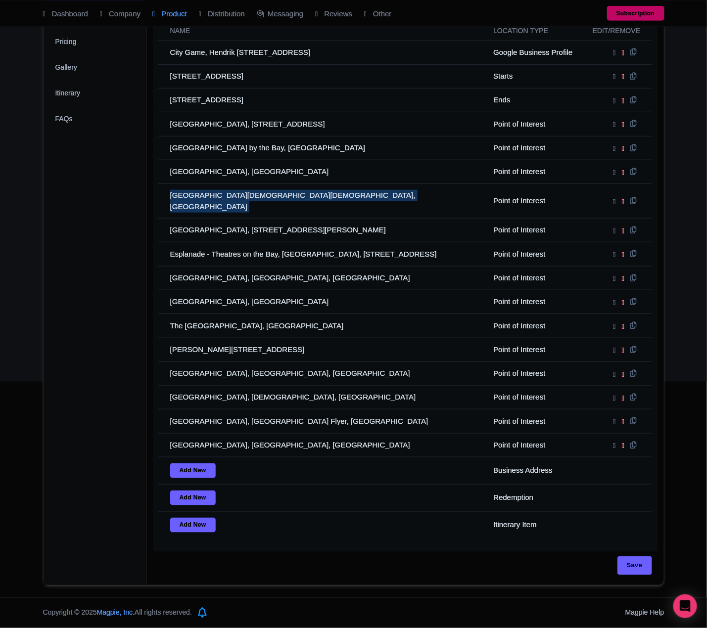
copy tr "[GEOGRAPHIC_DATA][DEMOGRAPHIC_DATA][DEMOGRAPHIC_DATA], [GEOGRAPHIC_DATA]"
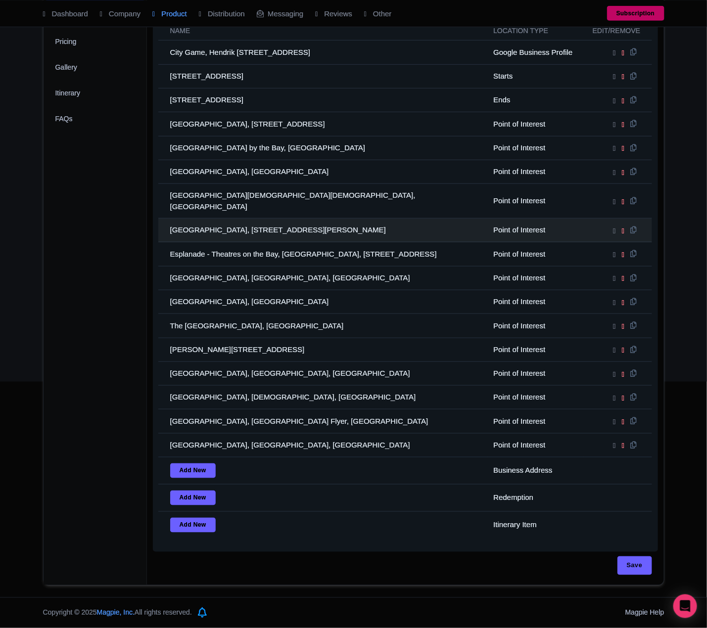
click at [203, 227] on td "[GEOGRAPHIC_DATA], [STREET_ADDRESS][PERSON_NAME]" at bounding box center [322, 231] width 329 height 24
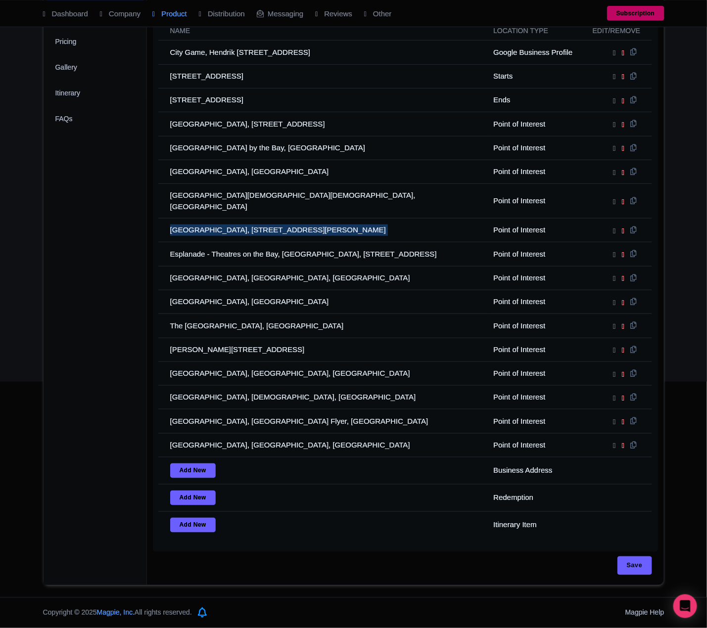
copy tr "[GEOGRAPHIC_DATA], [STREET_ADDRESS][PERSON_NAME]"
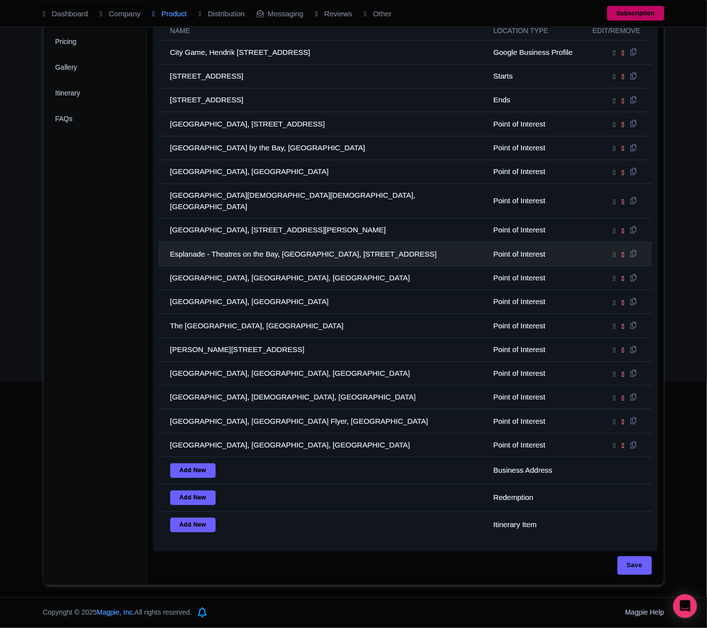
click at [223, 251] on td "Esplanade - Theatres on the Bay, [GEOGRAPHIC_DATA], [STREET_ADDRESS]" at bounding box center [322, 254] width 329 height 24
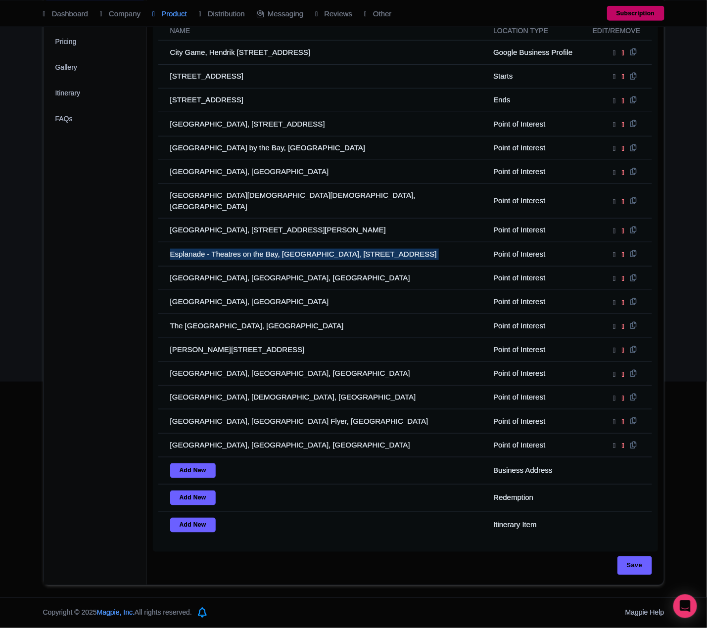
copy tr "Esplanade - Theatres on the Bay, [GEOGRAPHIC_DATA], [STREET_ADDRESS]"
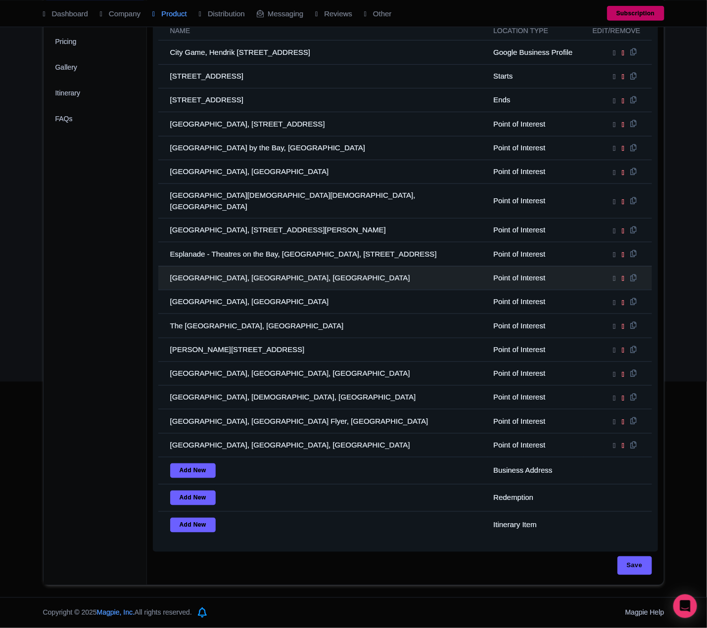
click at [264, 273] on td "[GEOGRAPHIC_DATA], [GEOGRAPHIC_DATA], [GEOGRAPHIC_DATA]" at bounding box center [322, 278] width 329 height 24
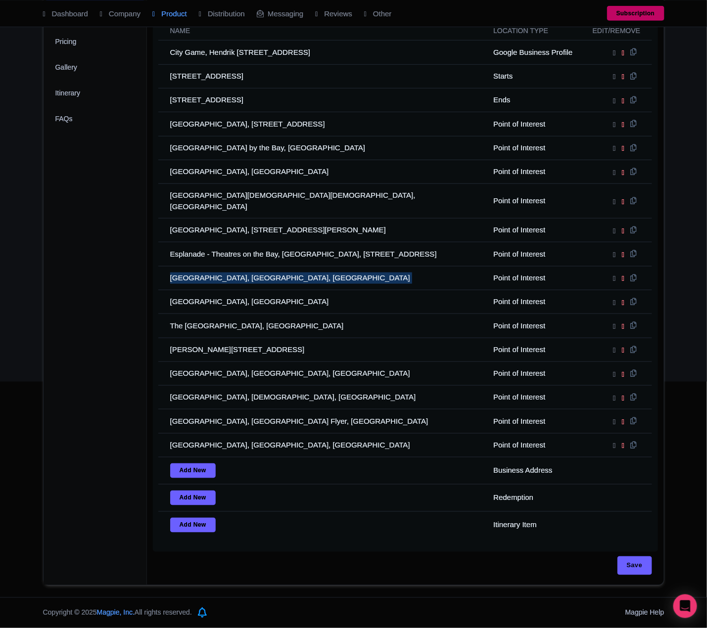
copy tr "[GEOGRAPHIC_DATA], [GEOGRAPHIC_DATA], [GEOGRAPHIC_DATA]"
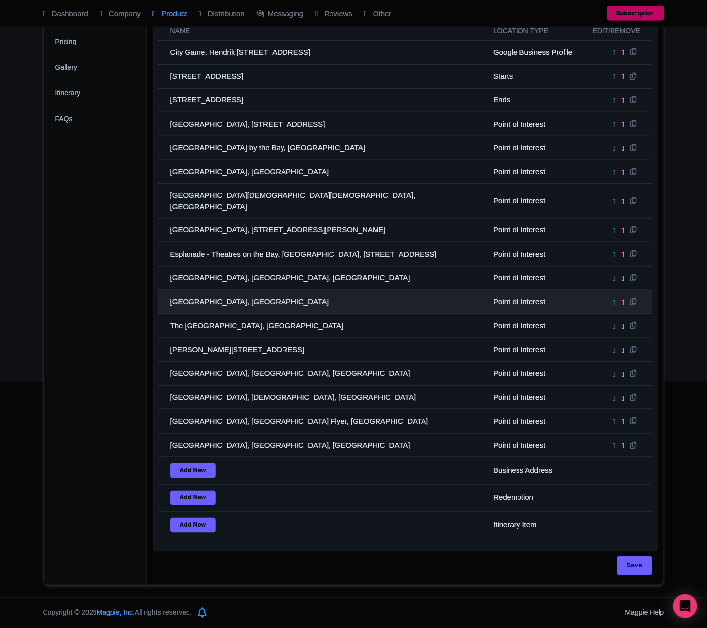
click at [233, 298] on td "[GEOGRAPHIC_DATA], [GEOGRAPHIC_DATA]" at bounding box center [322, 302] width 329 height 24
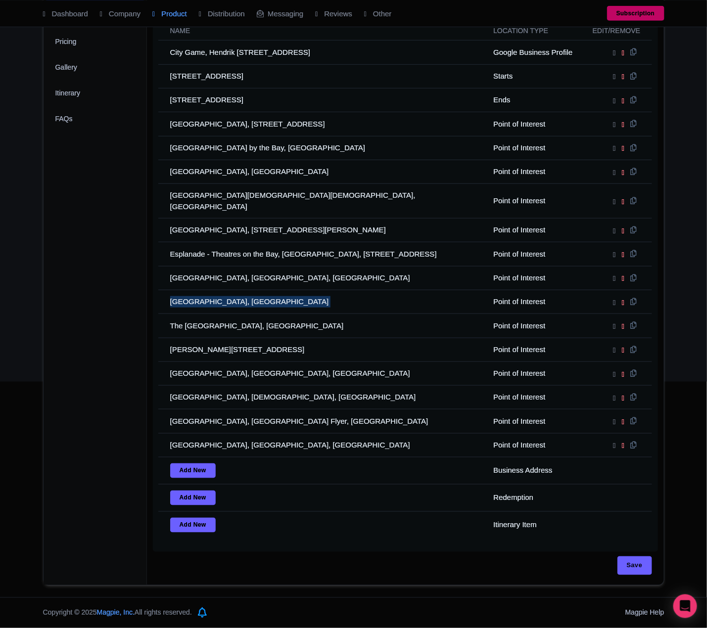
drag, startPoint x: 233, startPoint y: 298, endPoint x: 55, endPoint y: 298, distance: 178.5
click at [223, 298] on td "[GEOGRAPHIC_DATA], [GEOGRAPHIC_DATA]" at bounding box center [322, 302] width 329 height 24
copy tr "[GEOGRAPHIC_DATA], [GEOGRAPHIC_DATA]"
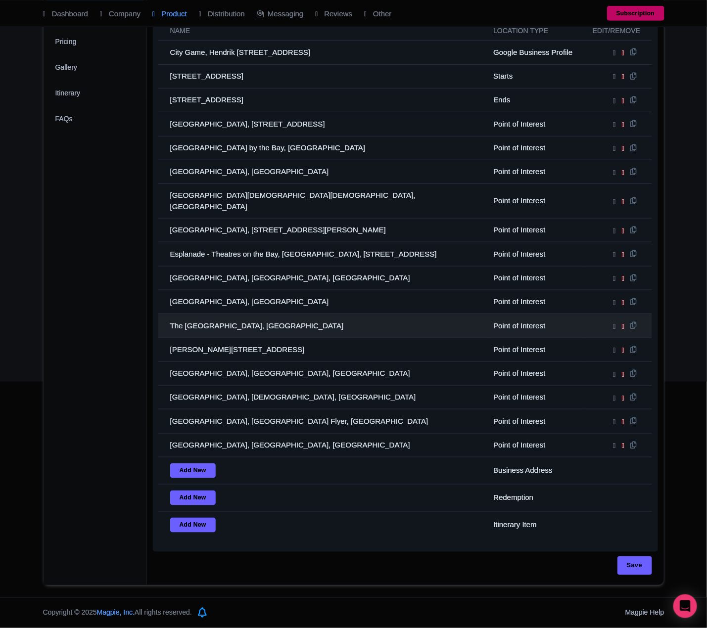
click at [193, 322] on td "The [GEOGRAPHIC_DATA], [GEOGRAPHIC_DATA]" at bounding box center [322, 326] width 329 height 24
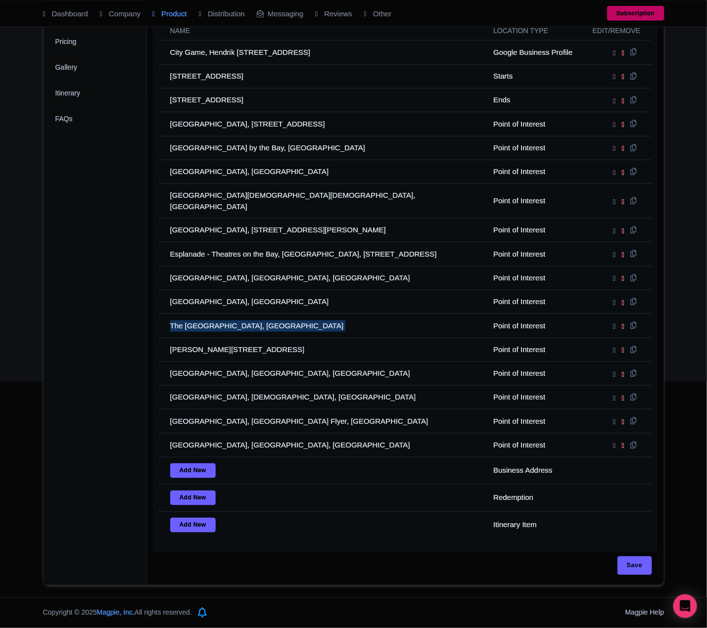
copy tr "The [GEOGRAPHIC_DATA], [GEOGRAPHIC_DATA]"
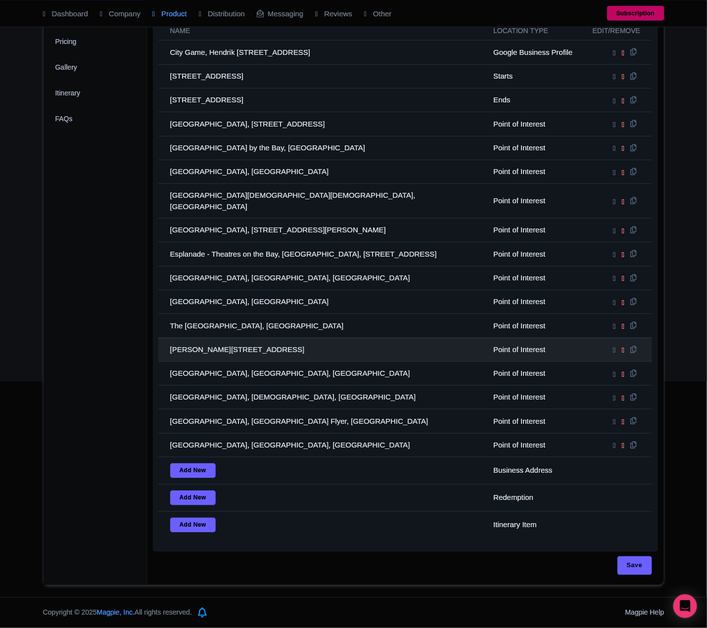
click at [205, 342] on td "[PERSON_NAME][STREET_ADDRESS]" at bounding box center [322, 350] width 329 height 24
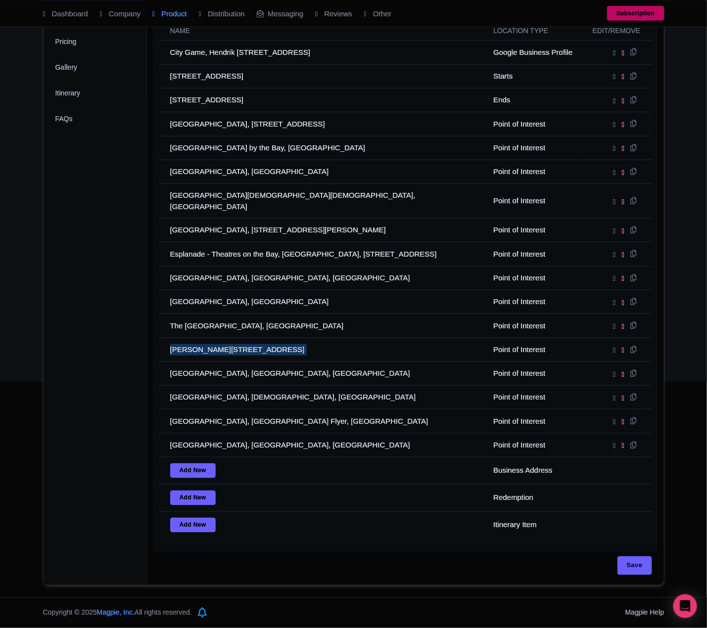
copy tr "[PERSON_NAME][STREET_ADDRESS]"
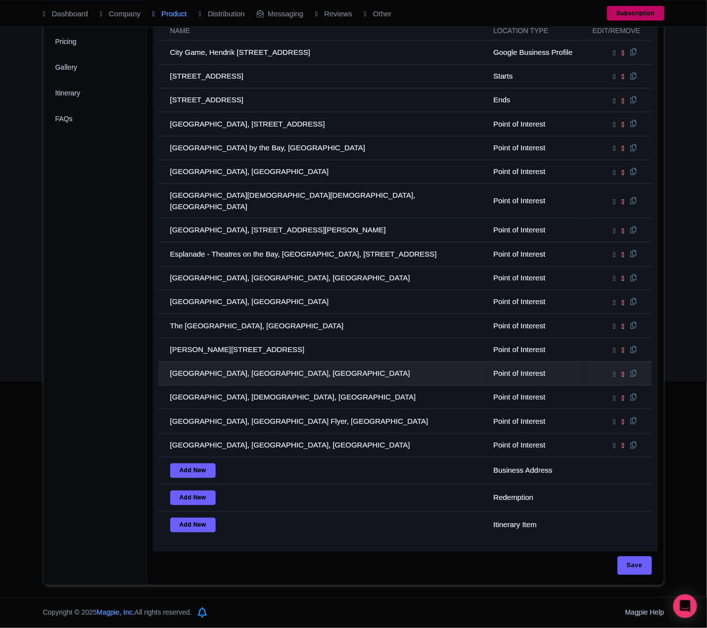
click at [248, 362] on td "[GEOGRAPHIC_DATA], [GEOGRAPHIC_DATA], [GEOGRAPHIC_DATA]" at bounding box center [322, 374] width 329 height 24
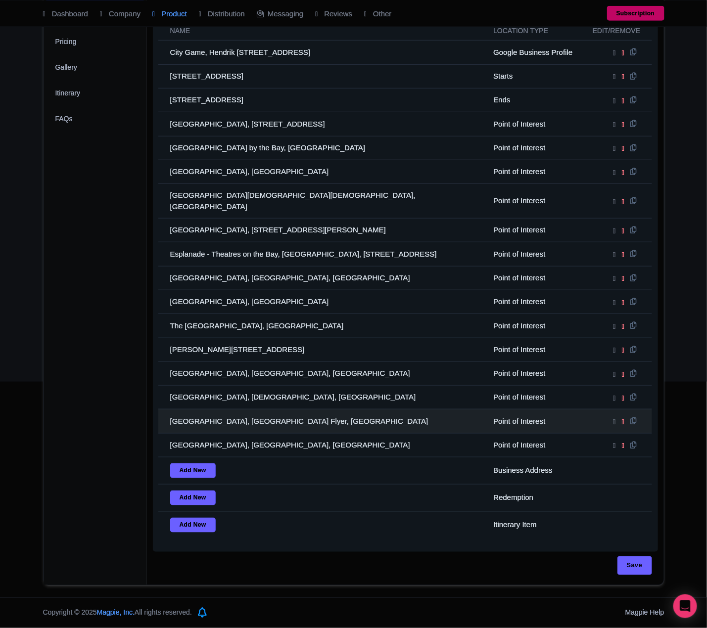
click at [218, 409] on td "[GEOGRAPHIC_DATA], [GEOGRAPHIC_DATA] Flyer, [GEOGRAPHIC_DATA]" at bounding box center [322, 421] width 329 height 24
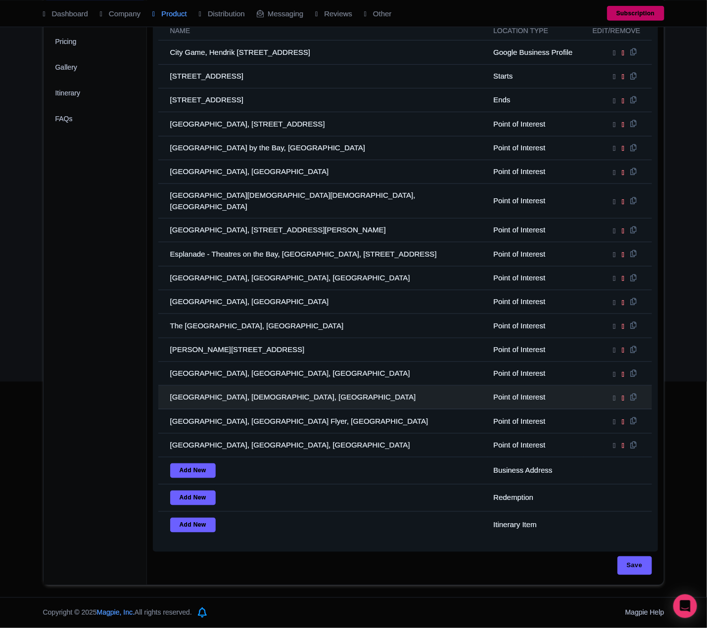
click at [223, 400] on td "[GEOGRAPHIC_DATA], [DEMOGRAPHIC_DATA], [GEOGRAPHIC_DATA]" at bounding box center [322, 398] width 329 height 24
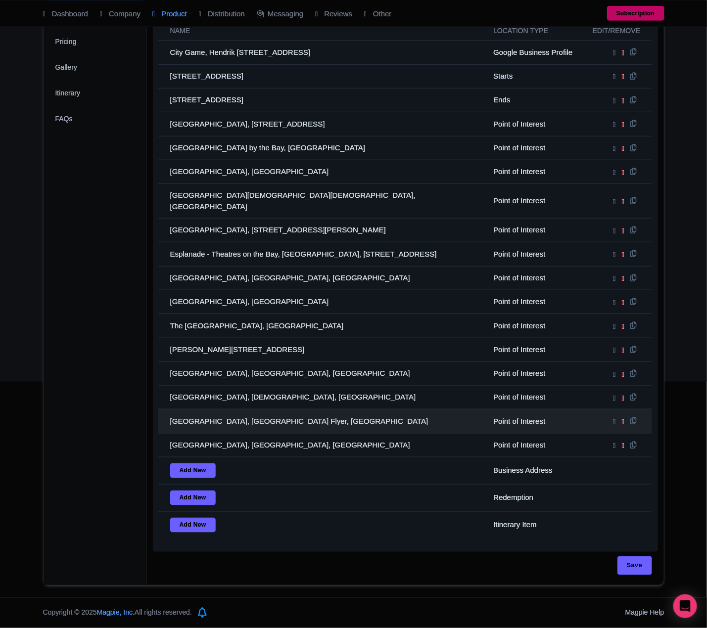
click at [210, 414] on td "[GEOGRAPHIC_DATA], [GEOGRAPHIC_DATA] Flyer, [GEOGRAPHIC_DATA]" at bounding box center [322, 421] width 329 height 24
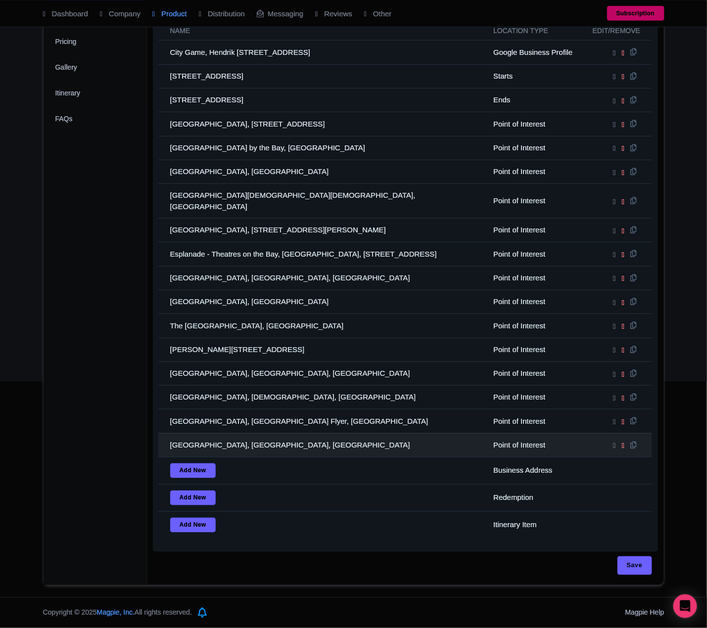
click at [239, 435] on td "[GEOGRAPHIC_DATA], [GEOGRAPHIC_DATA], [GEOGRAPHIC_DATA]" at bounding box center [322, 445] width 329 height 24
